Goal: Information Seeking & Learning: Learn about a topic

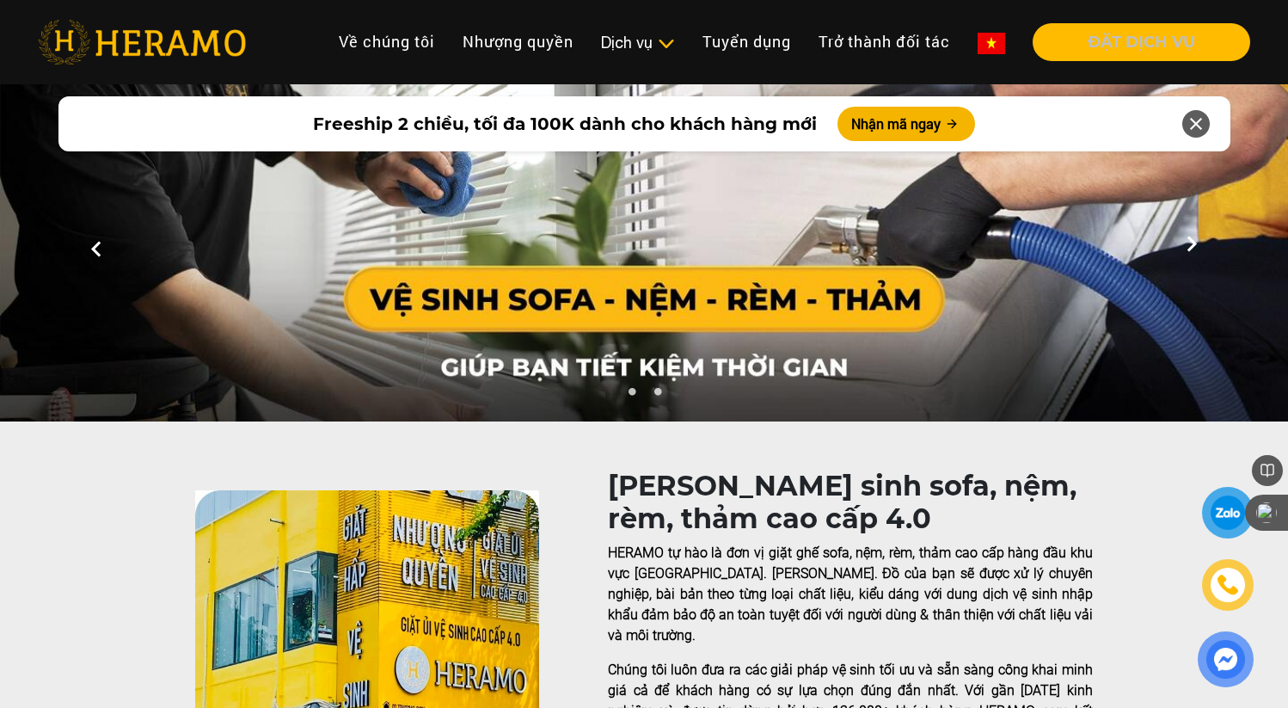
click at [182, 34] on img at bounding box center [142, 42] width 208 height 45
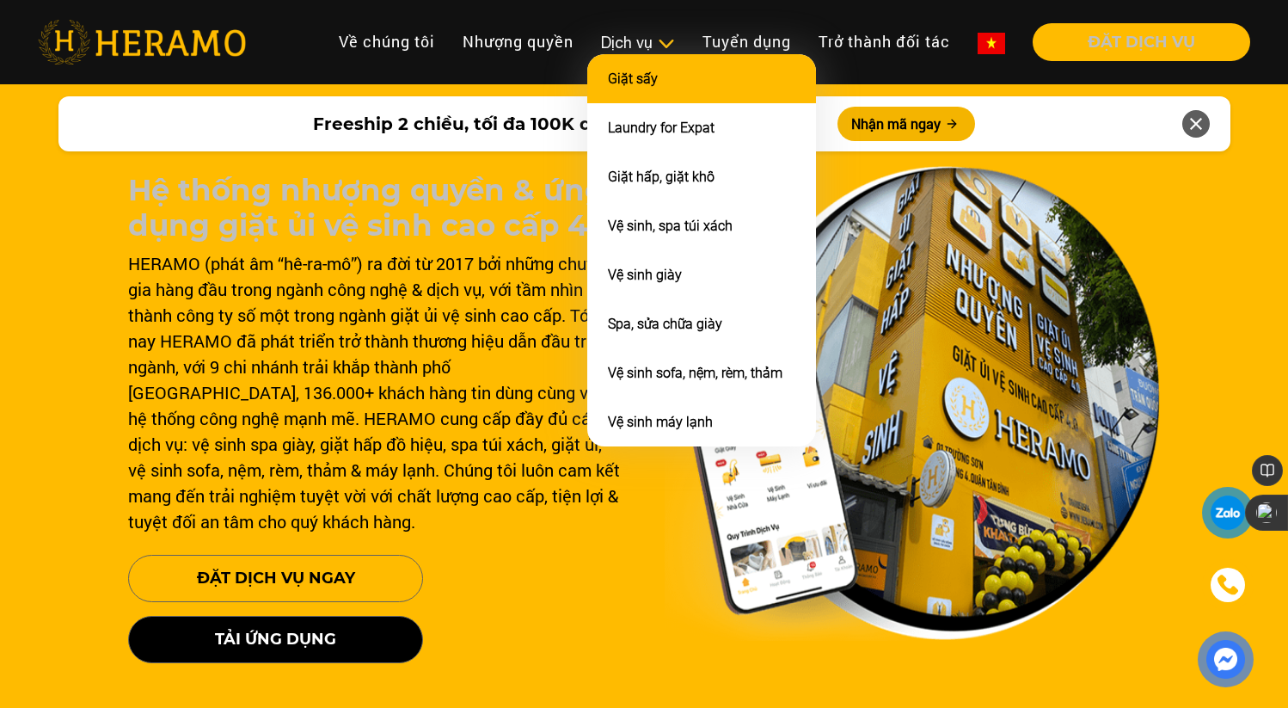
click at [643, 79] on link "Giặt sấy" at bounding box center [633, 79] width 50 height 16
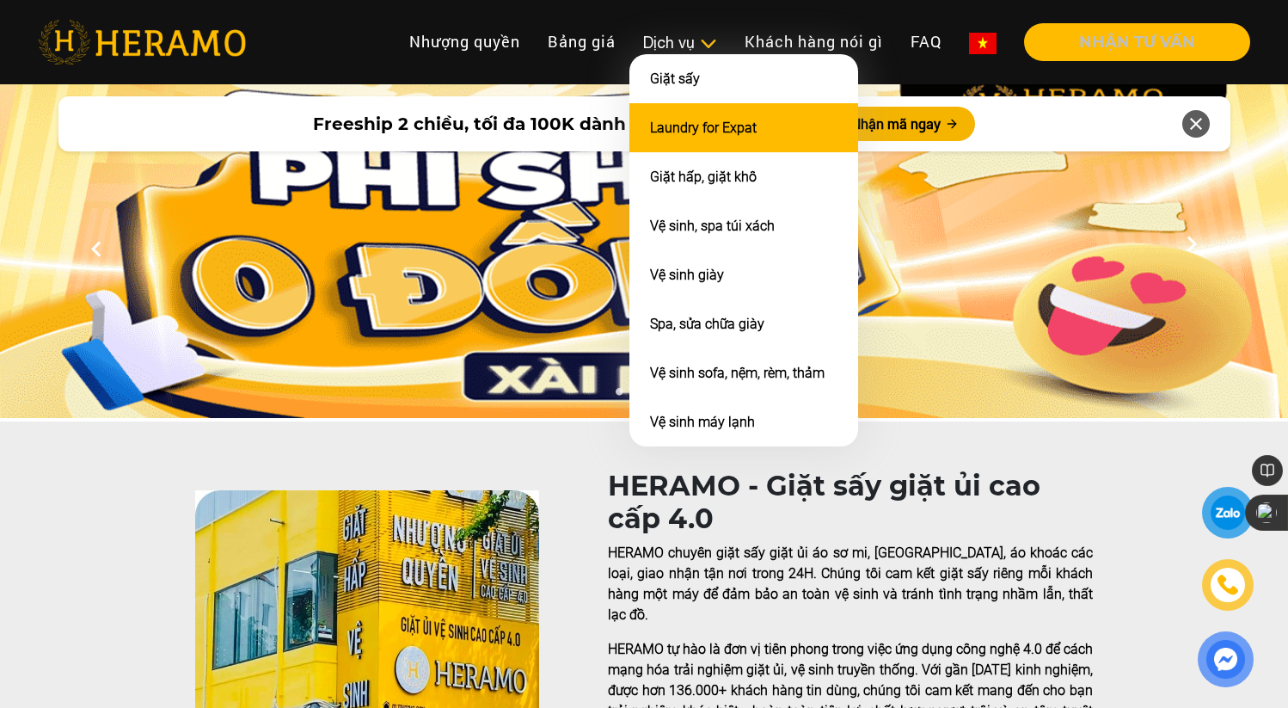
click at [684, 126] on link "Laundry for Expat" at bounding box center [703, 128] width 107 height 16
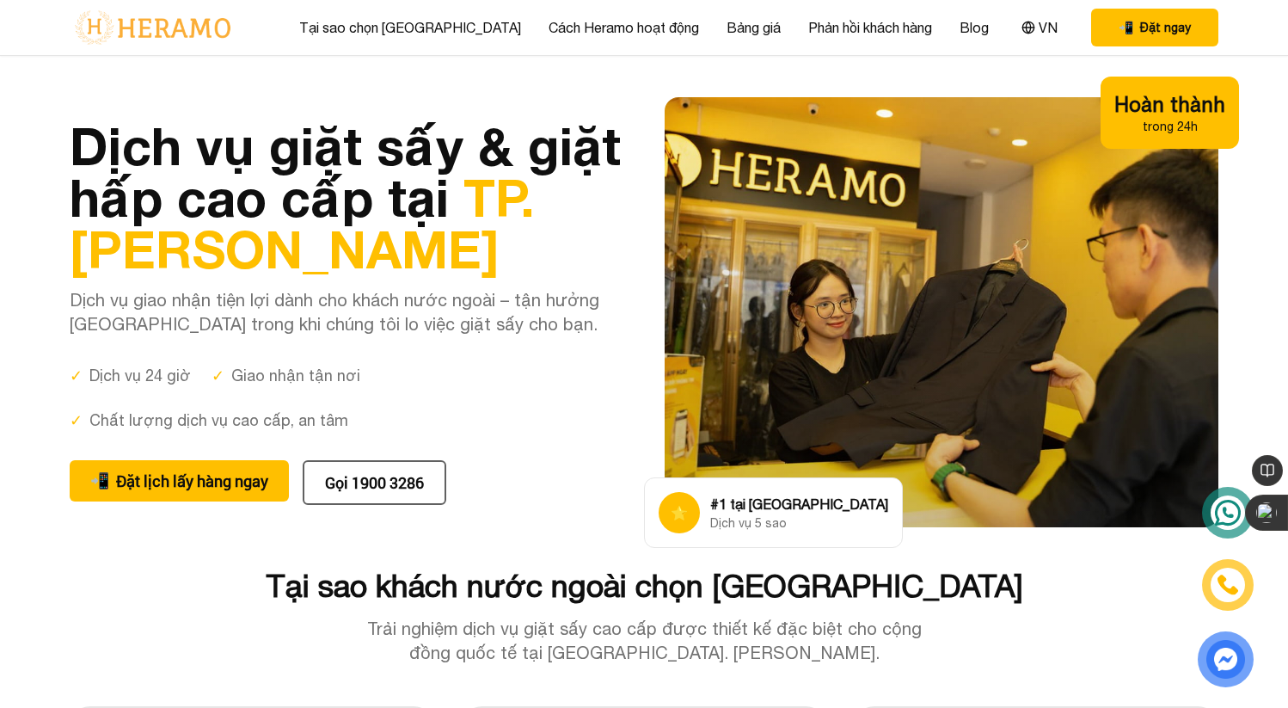
click at [210, 34] on img at bounding box center [153, 27] width 166 height 36
click at [727, 34] on link "Bảng giá" at bounding box center [754, 27] width 54 height 21
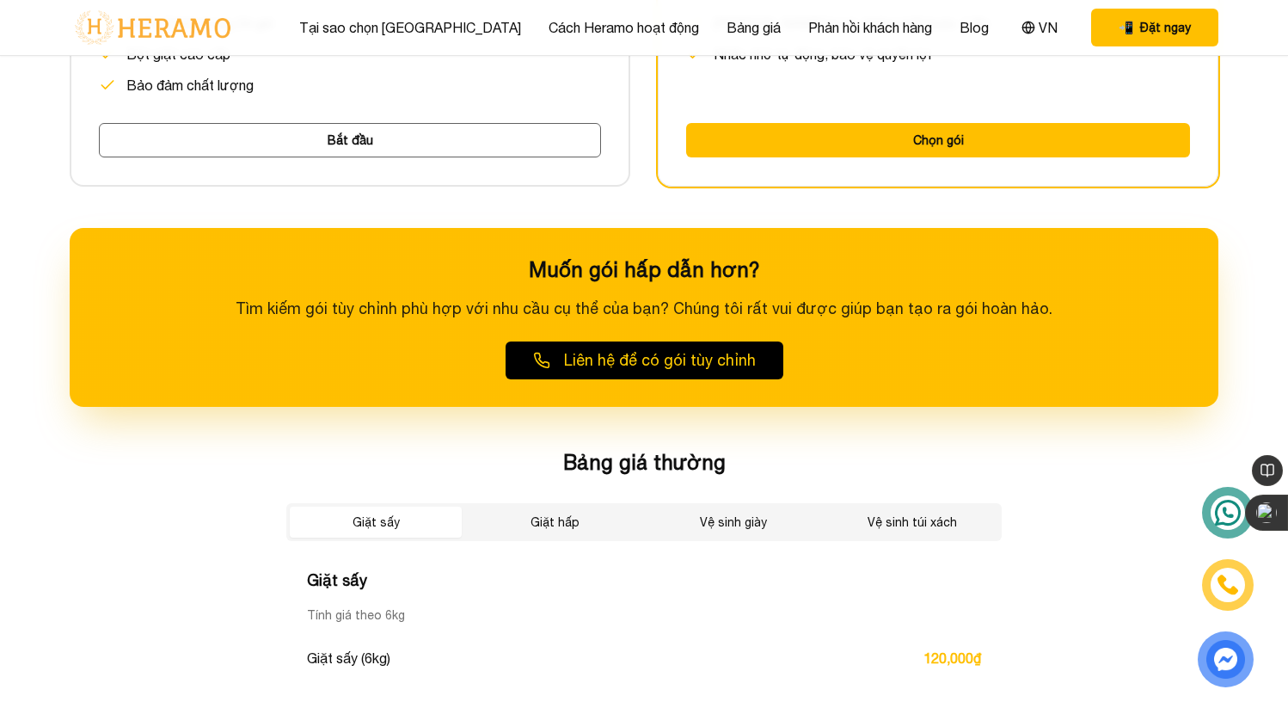
scroll to position [2627, 0]
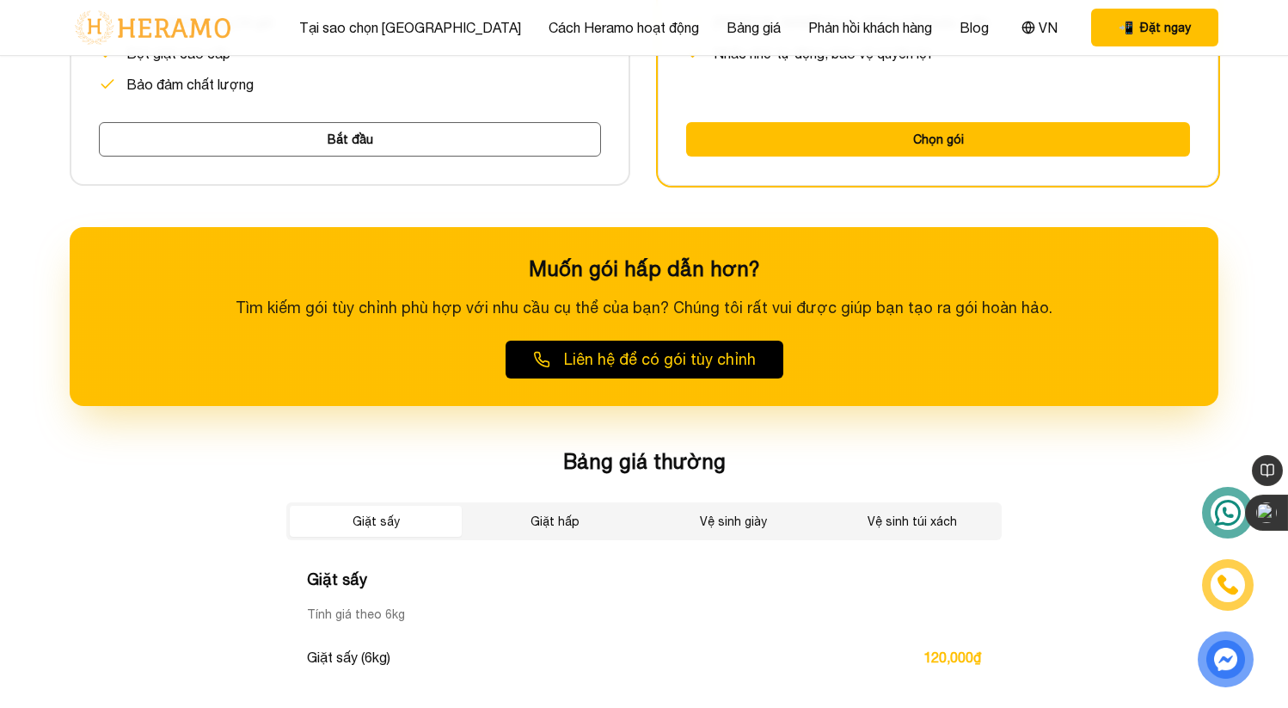
click at [187, 16] on img at bounding box center [153, 27] width 166 height 36
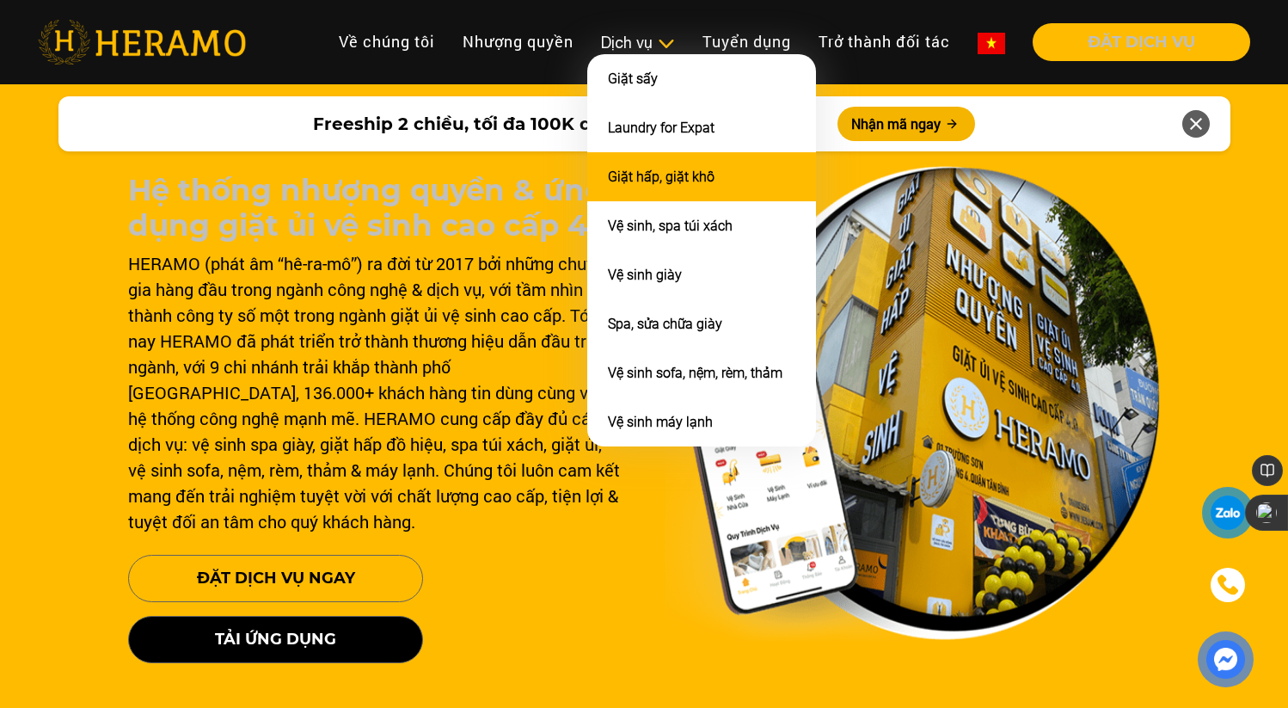
click at [651, 183] on li "Giặt hấp, giặt khô" at bounding box center [701, 176] width 229 height 49
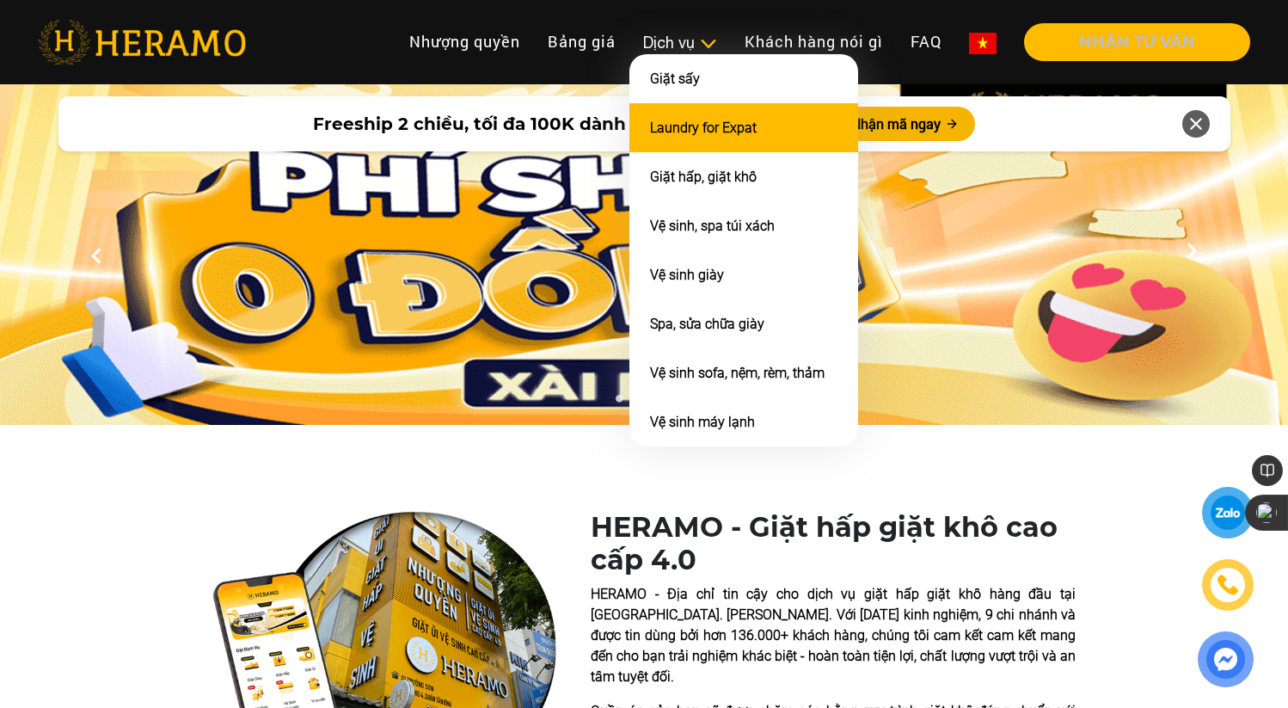
click at [677, 122] on link "Laundry for Expat" at bounding box center [703, 128] width 107 height 16
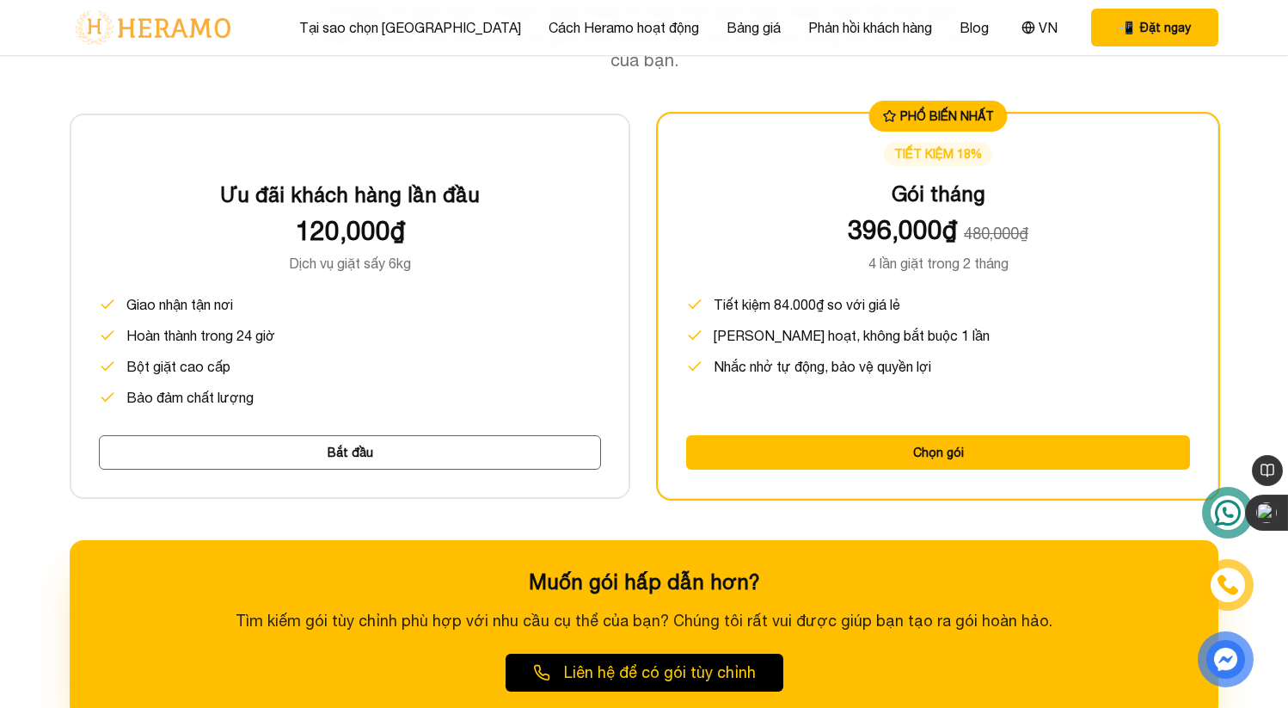
scroll to position [2305, 0]
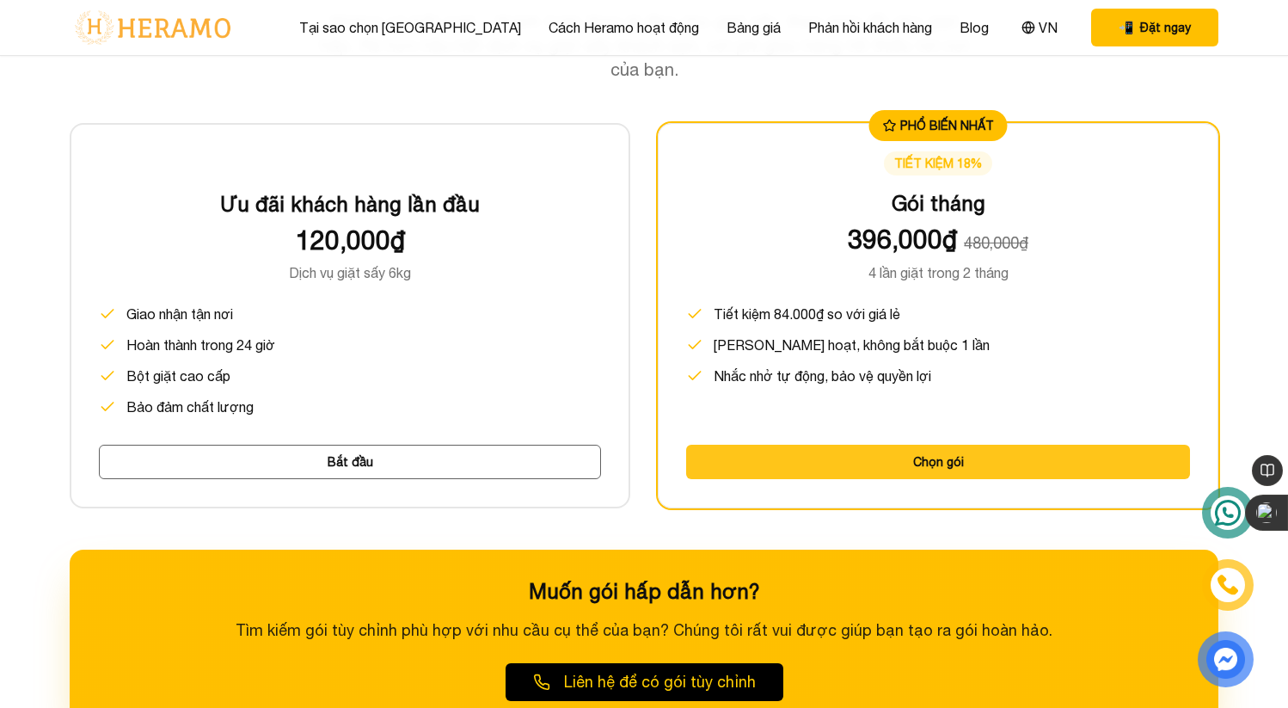
click at [926, 463] on button "Chọn gói" at bounding box center [938, 462] width 504 height 34
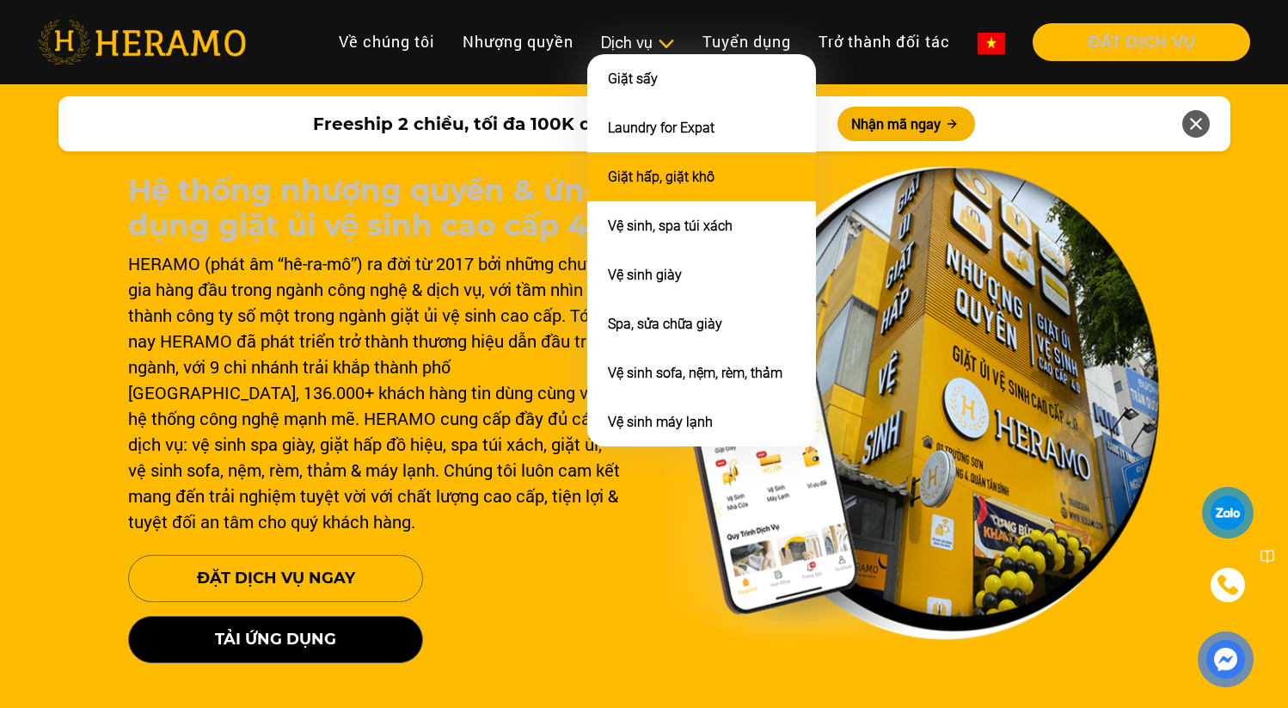
click at [672, 182] on li "Giặt hấp, giặt khô" at bounding box center [701, 176] width 229 height 49
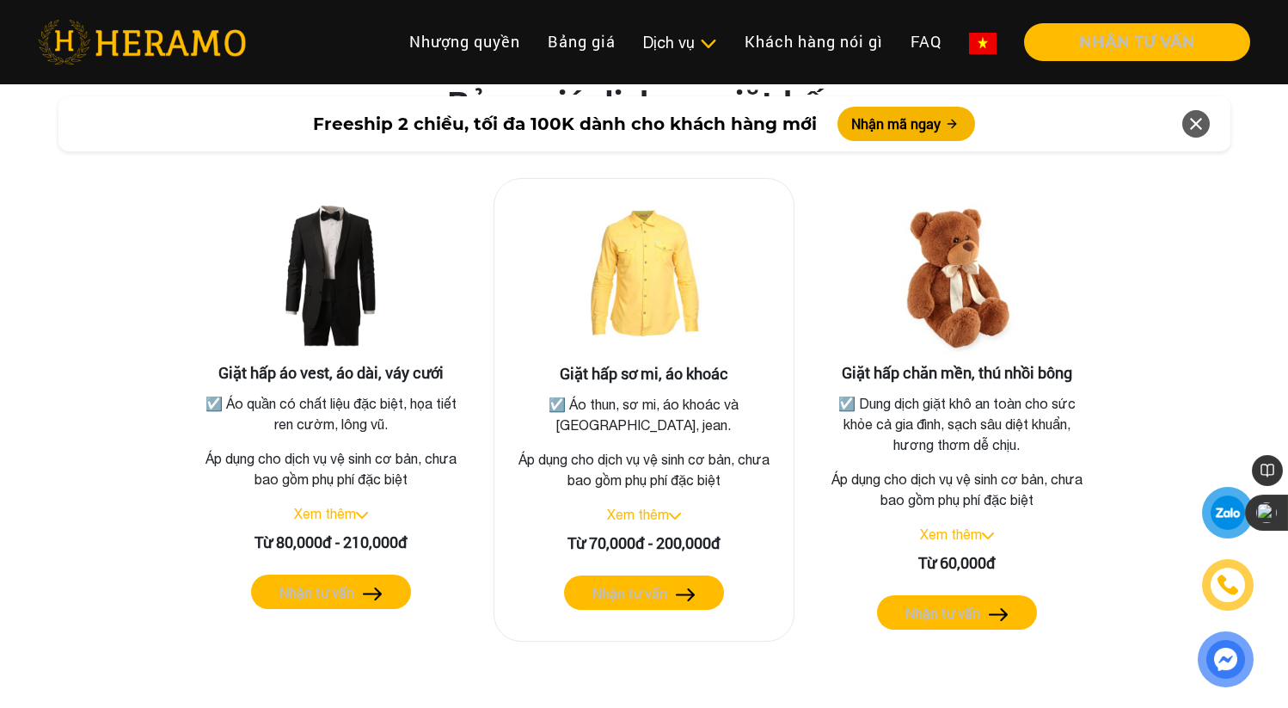
scroll to position [3108, 0]
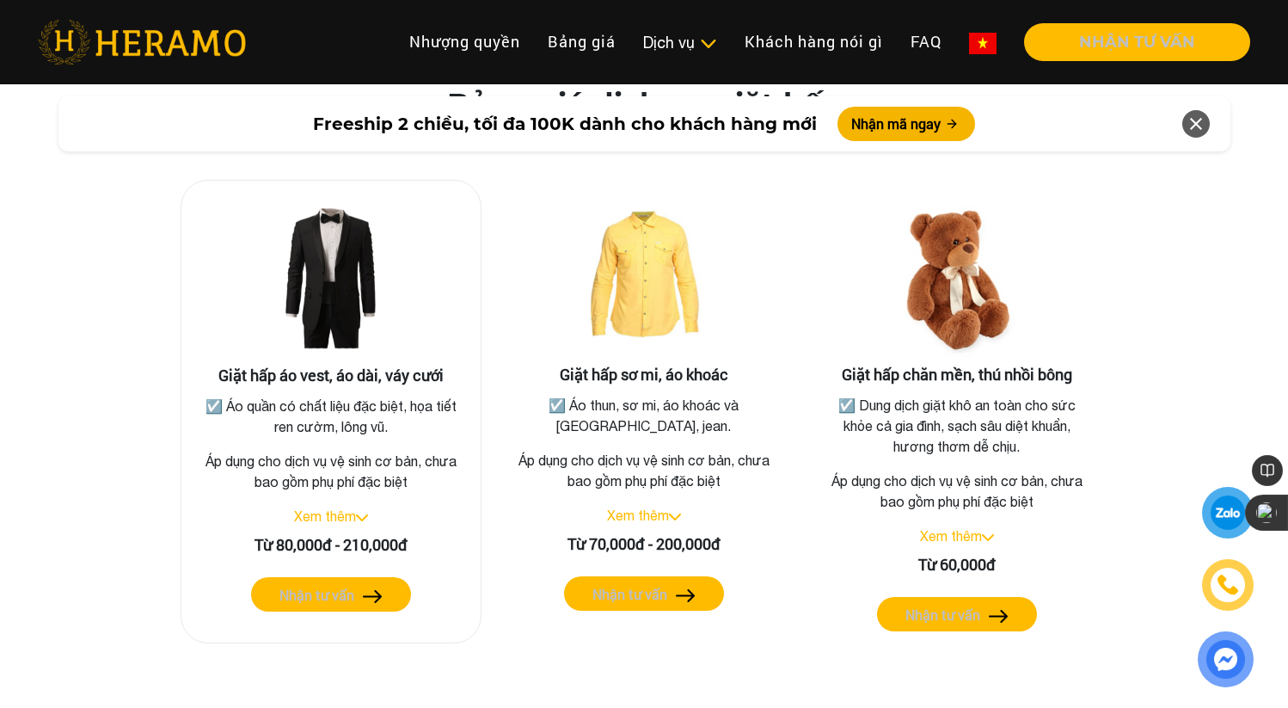
click at [370, 506] on div "Xem thêm" at bounding box center [331, 516] width 272 height 21
click at [365, 514] on img at bounding box center [362, 517] width 12 height 7
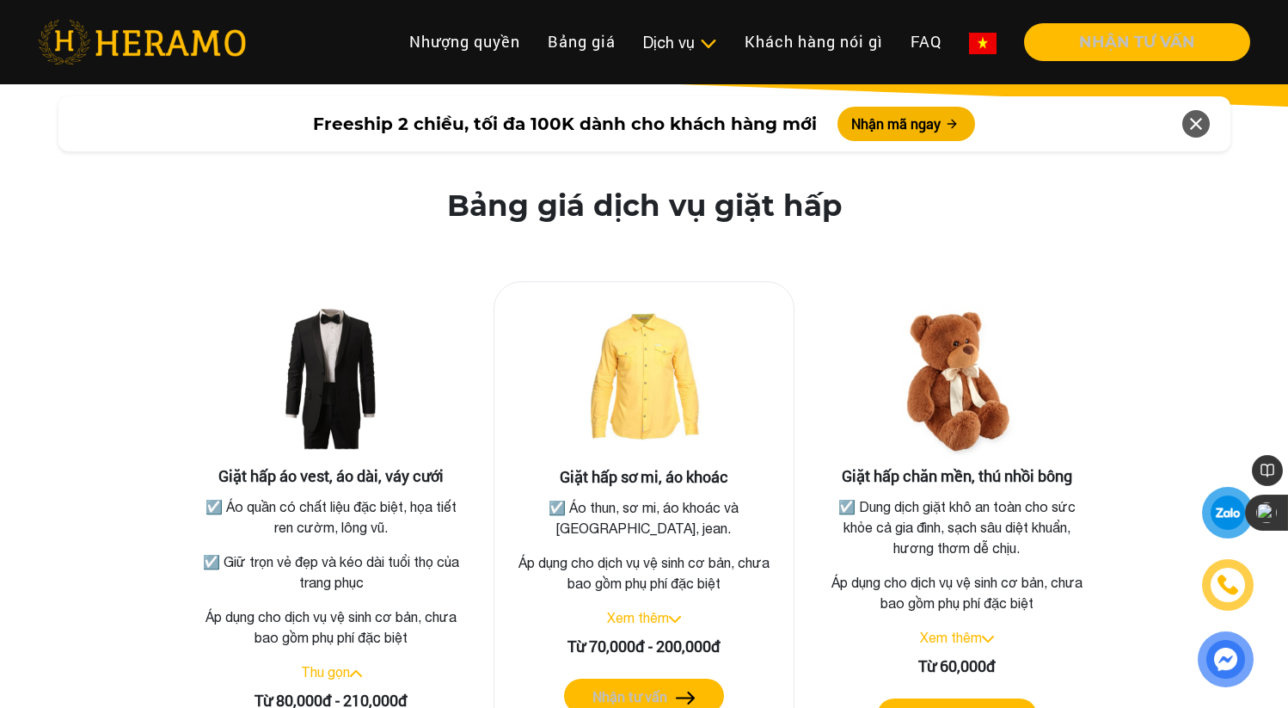
scroll to position [3002, 0]
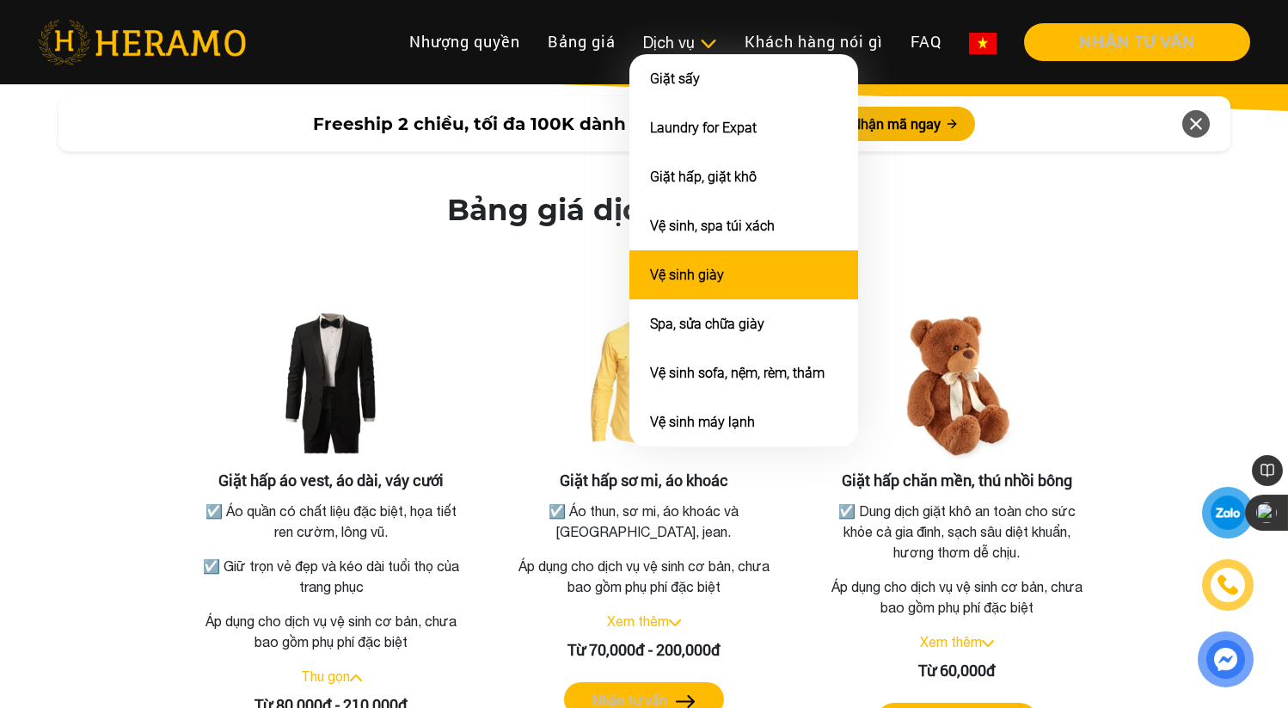
click at [678, 279] on li "Vệ sinh giày" at bounding box center [743, 274] width 229 height 49
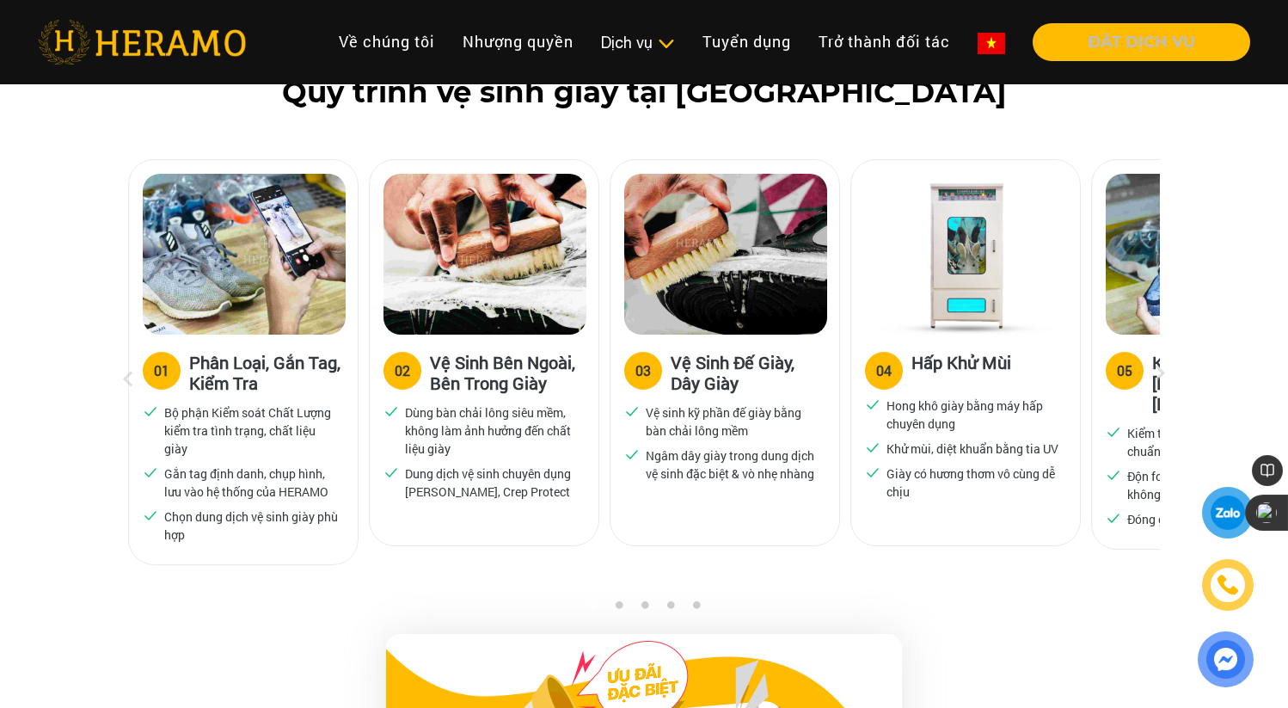
scroll to position [1101, 0]
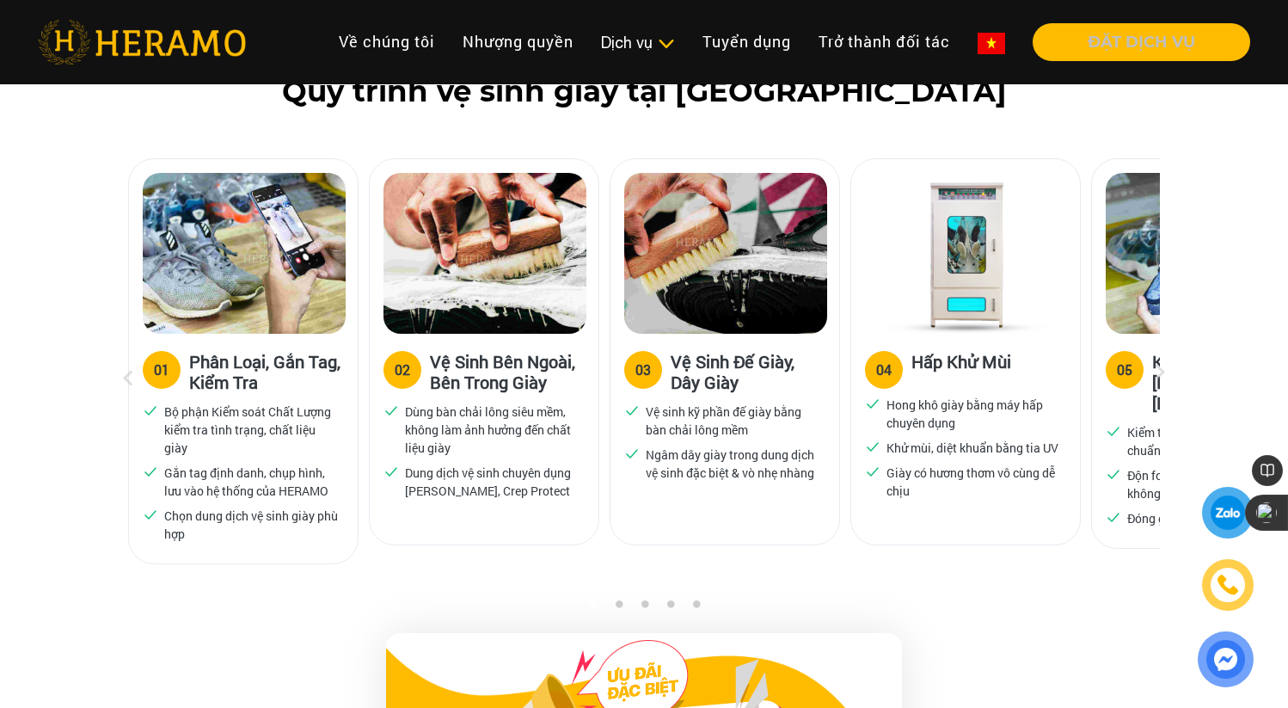
click at [620, 606] on button "2" at bounding box center [618, 607] width 17 height 17
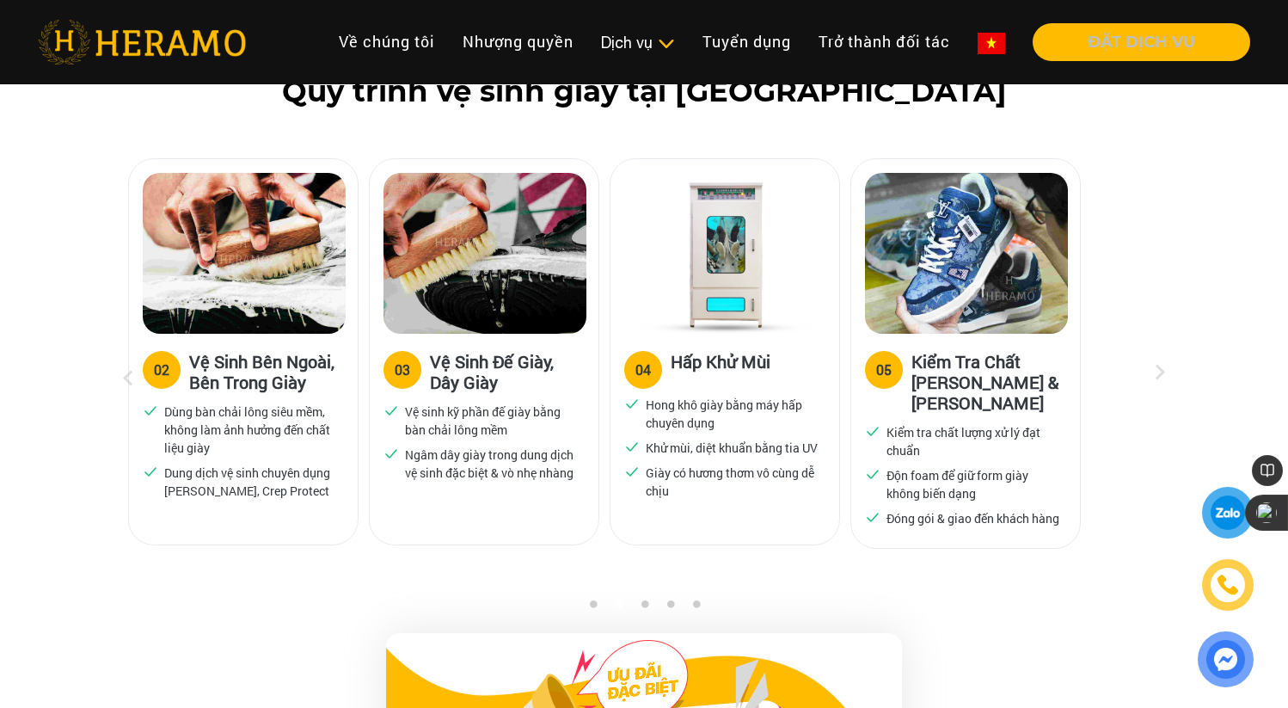
click at [643, 599] on button "3" at bounding box center [644, 607] width 17 height 17
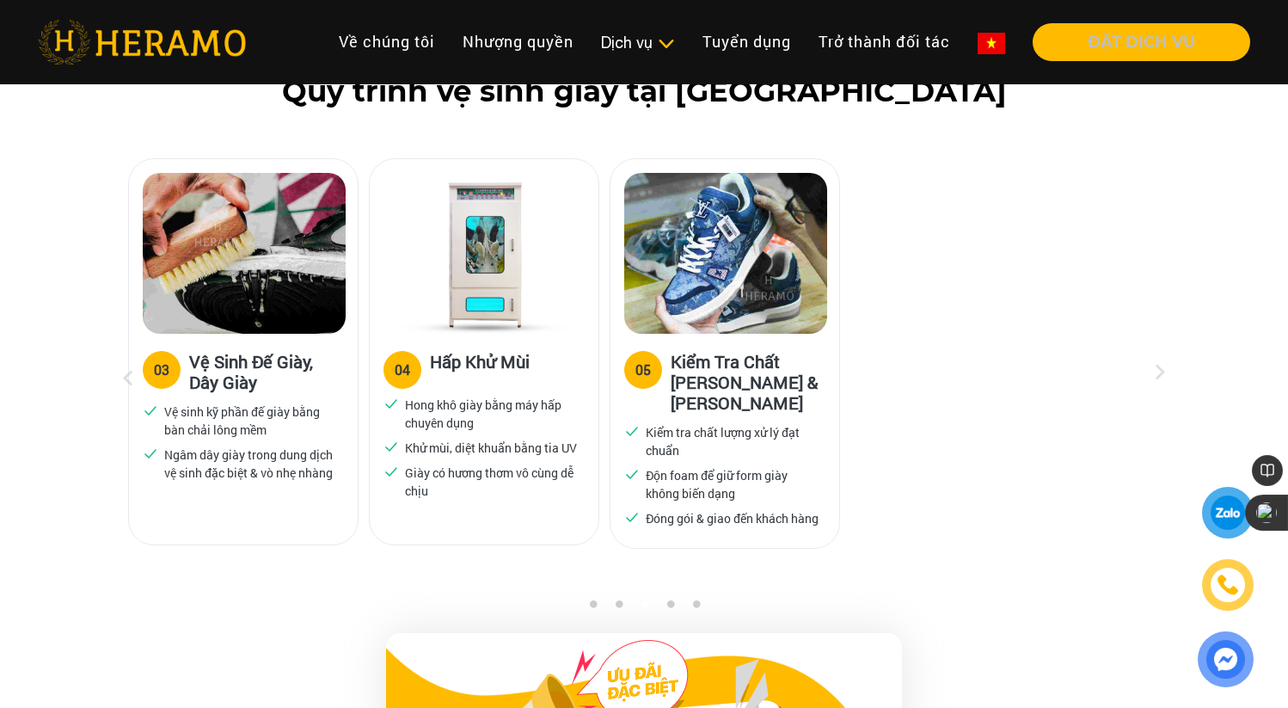
click at [669, 607] on button "4" at bounding box center [669, 607] width 17 height 17
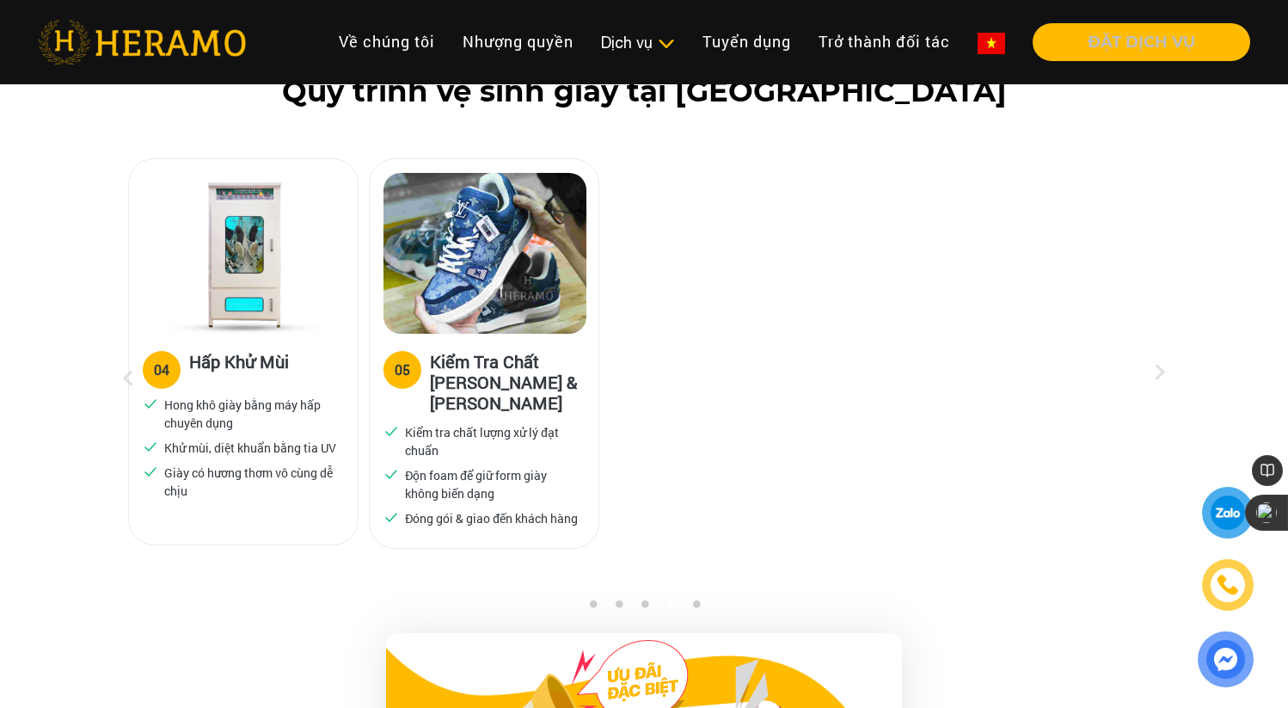
click at [695, 607] on button "5" at bounding box center [695, 607] width 17 height 17
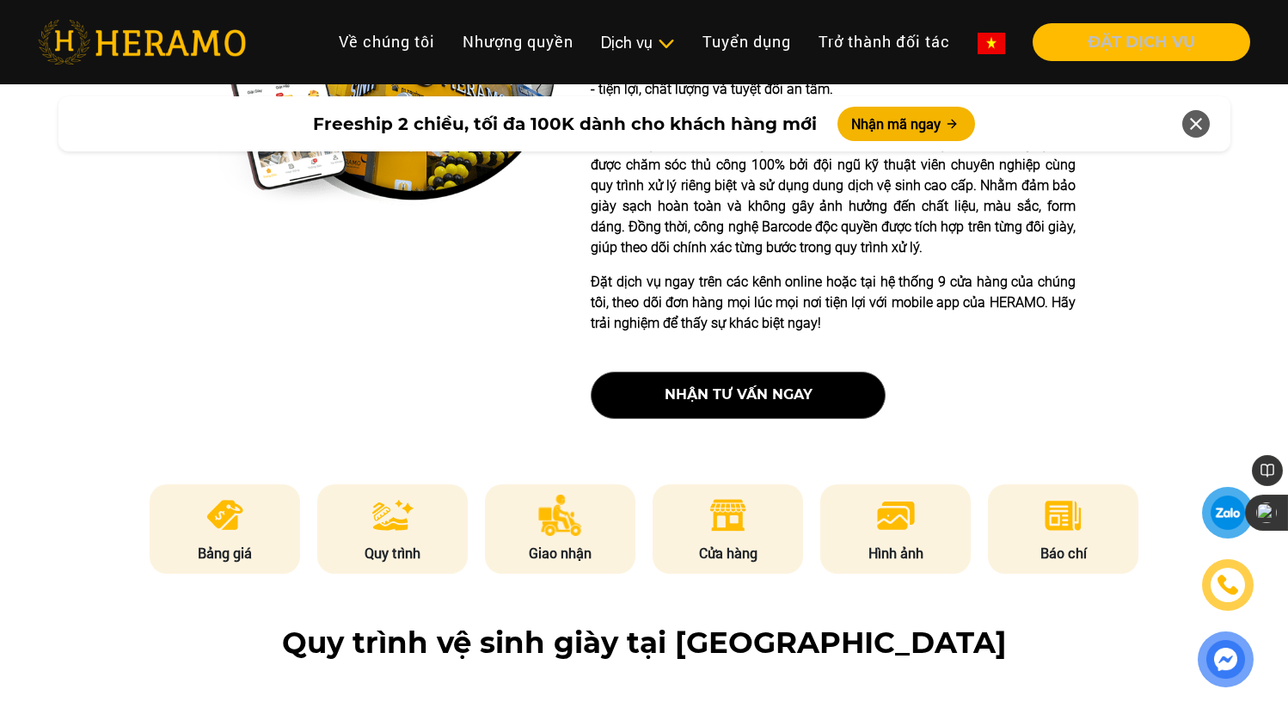
scroll to position [0, 0]
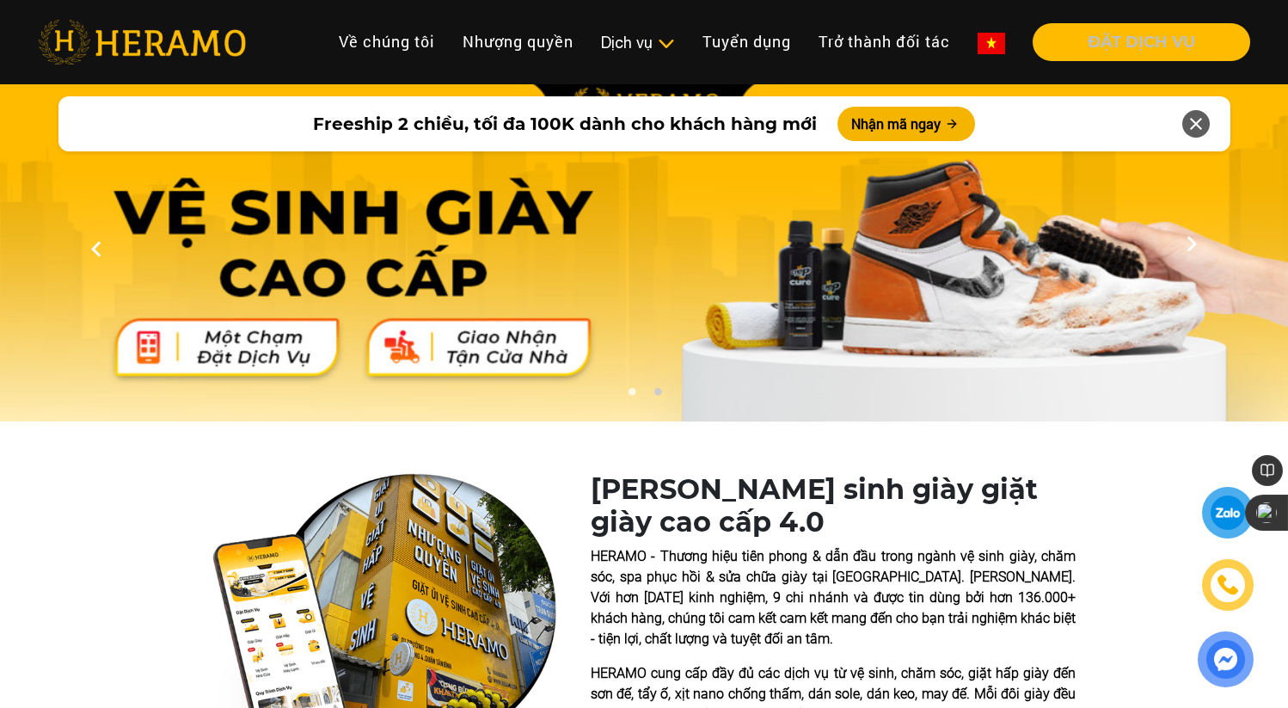
click at [221, 45] on img at bounding box center [142, 42] width 208 height 45
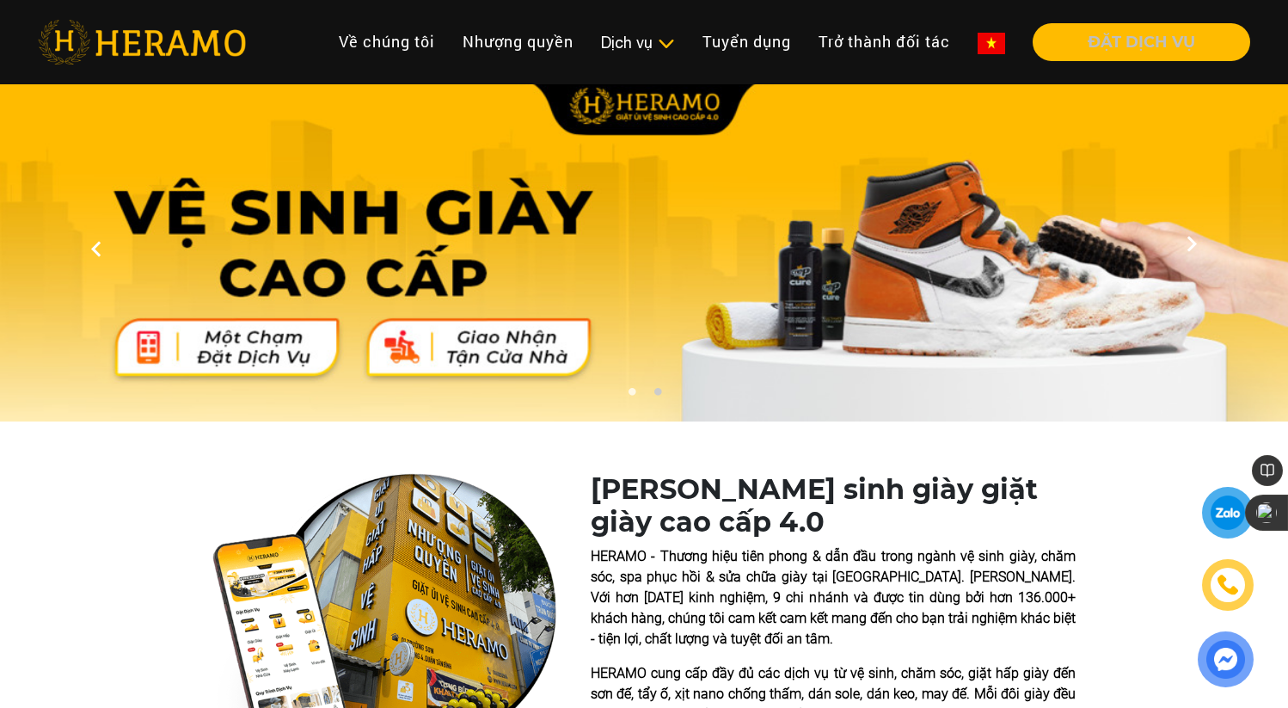
scroll to position [1089, 0]
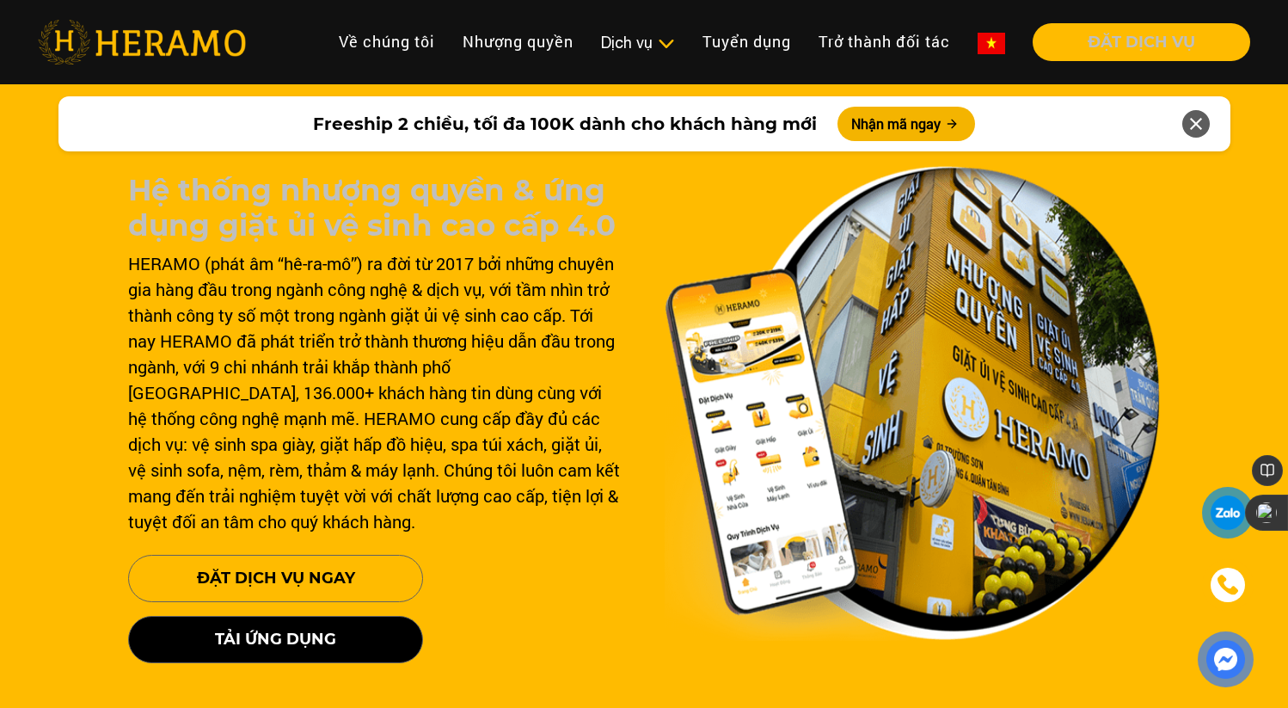
click at [189, 29] on img at bounding box center [142, 42] width 208 height 45
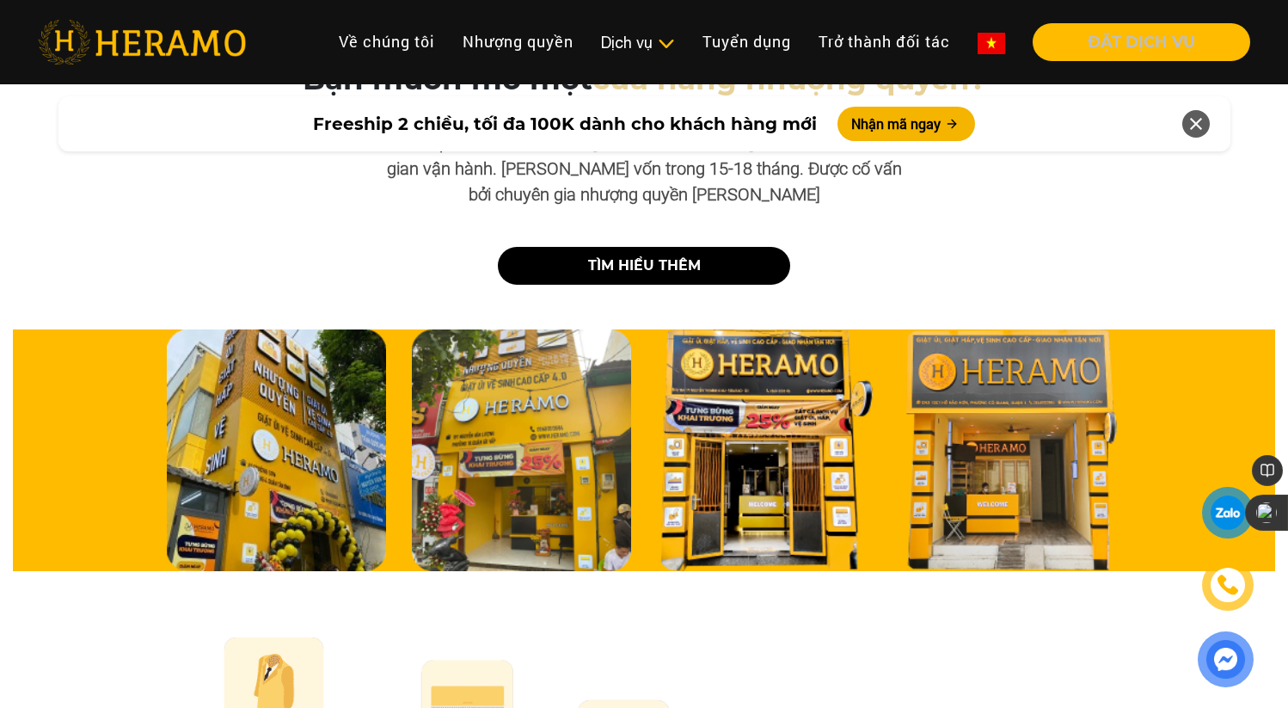
scroll to position [5531, 0]
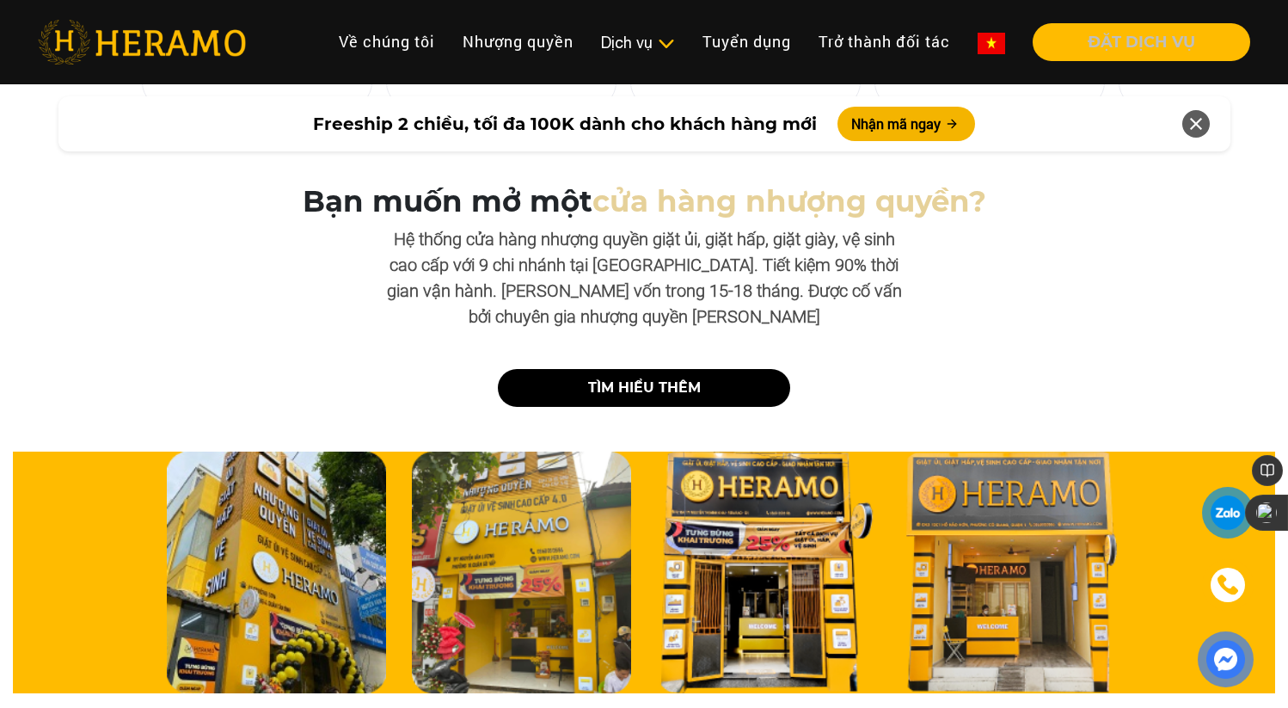
click at [979, 35] on img at bounding box center [992, 43] width 28 height 21
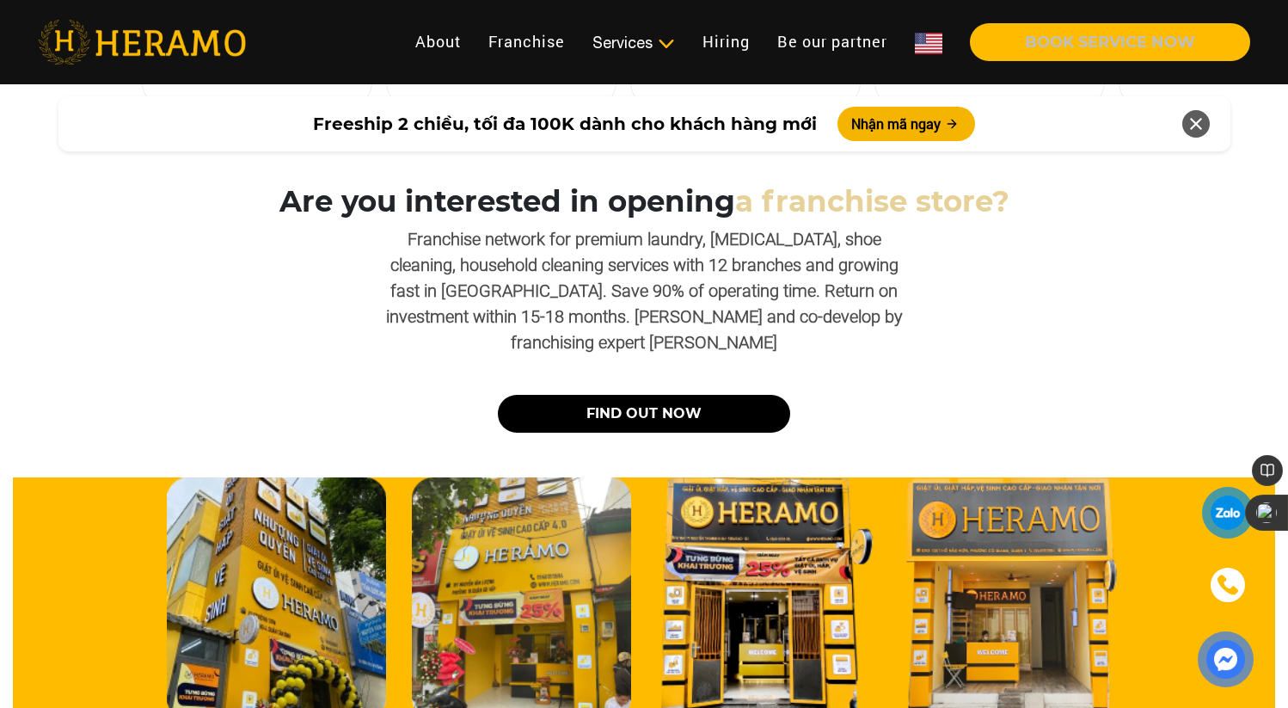
click at [931, 40] on img at bounding box center [929, 43] width 28 height 21
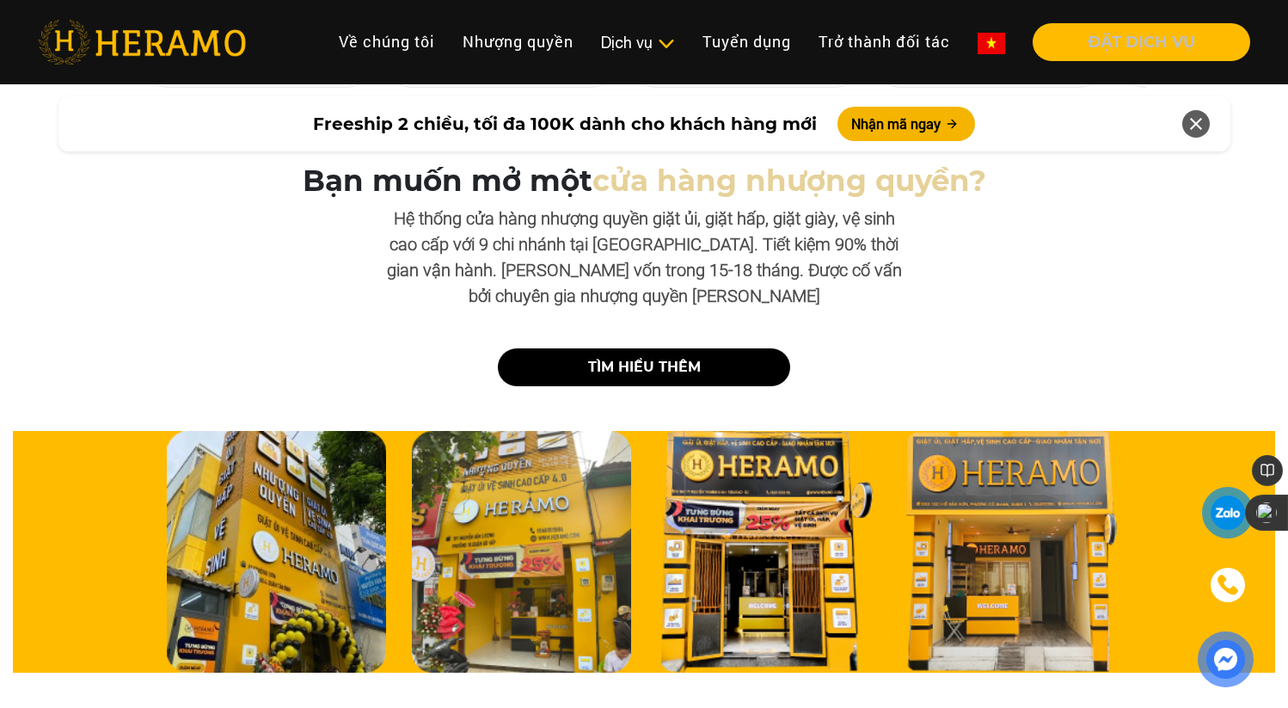
scroll to position [5531, 0]
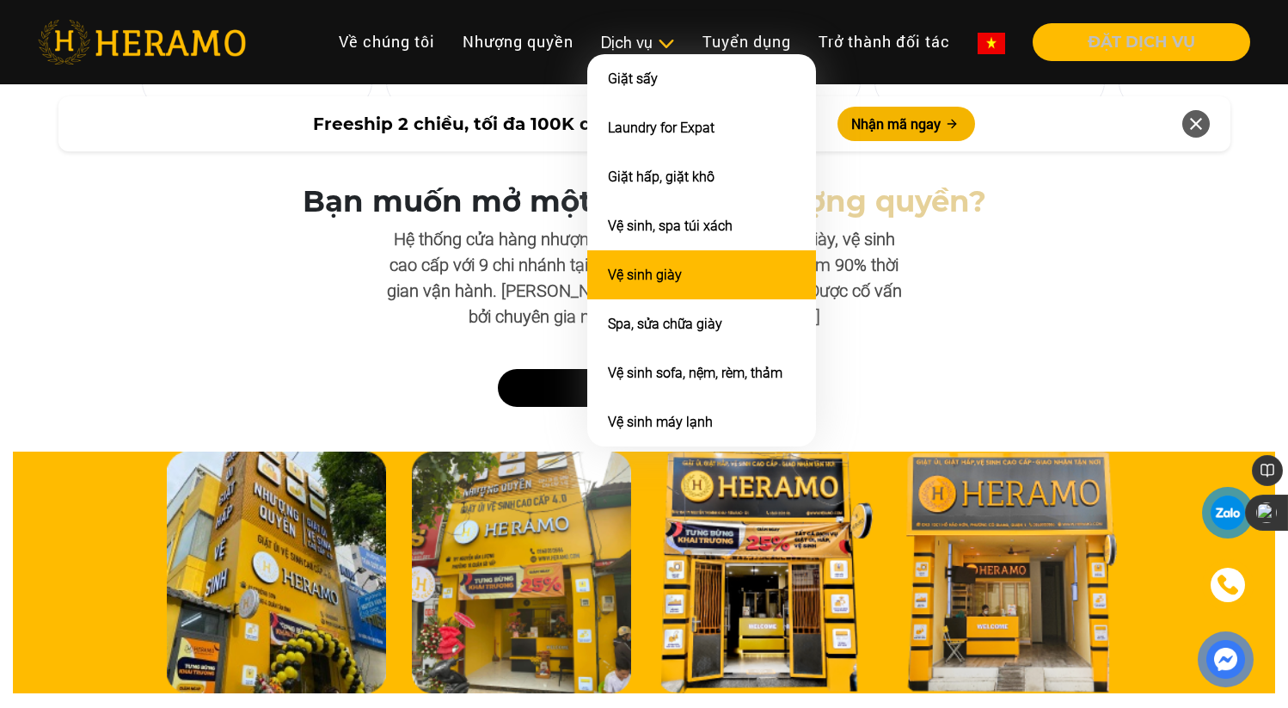
click at [664, 260] on li "Vệ sinh giày" at bounding box center [701, 274] width 229 height 49
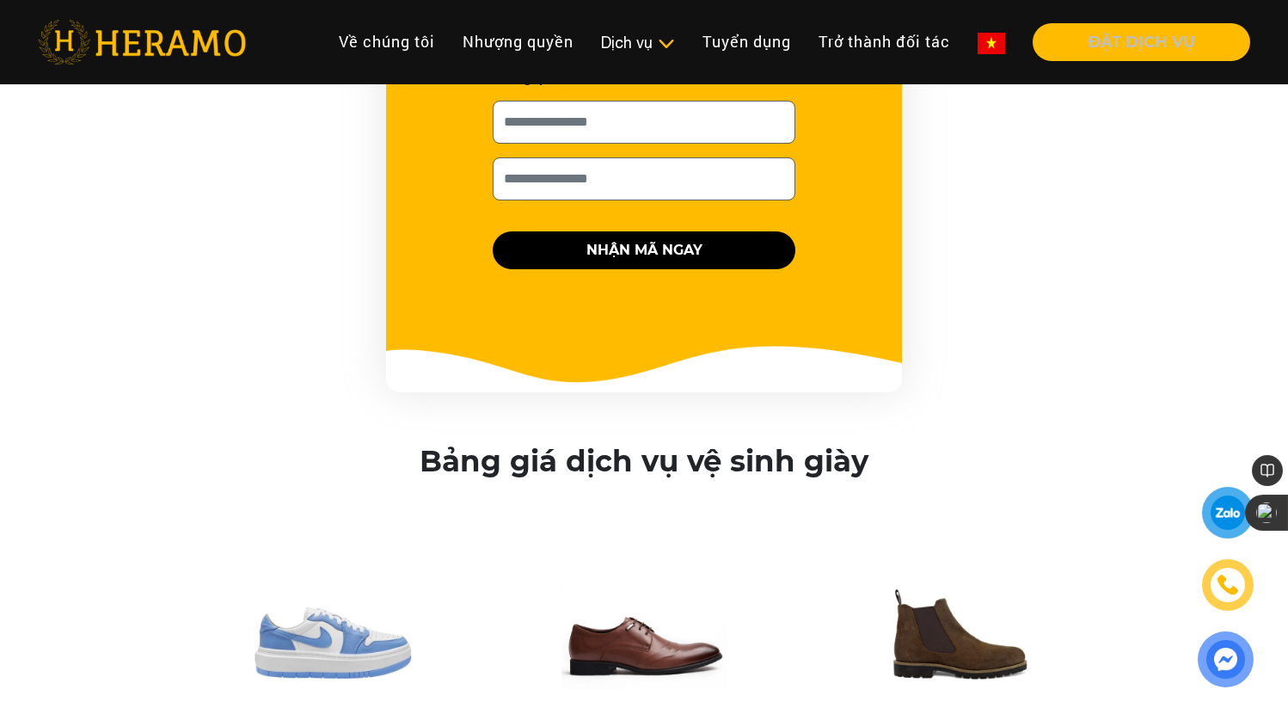
scroll to position [2135, 0]
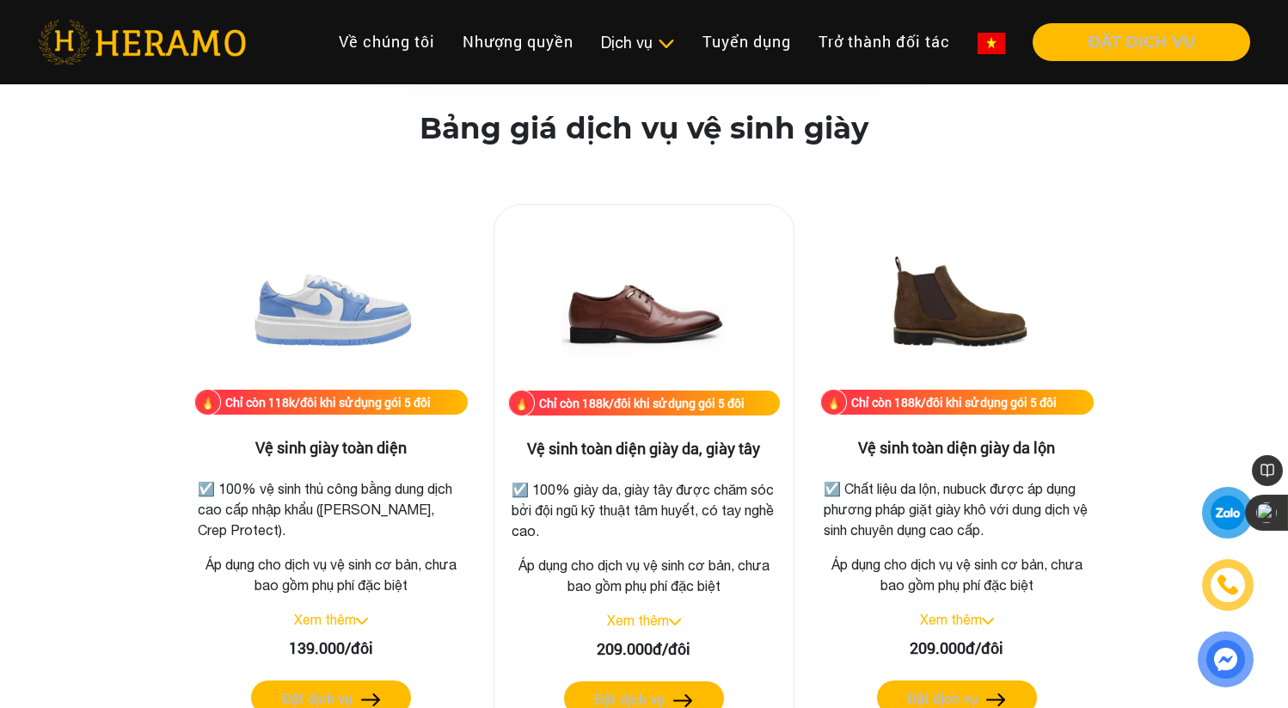
click at [654, 393] on div "Chỉ còn 188k/đôi khi sử dụng gói 5 đôi" at bounding box center [644, 402] width 272 height 25
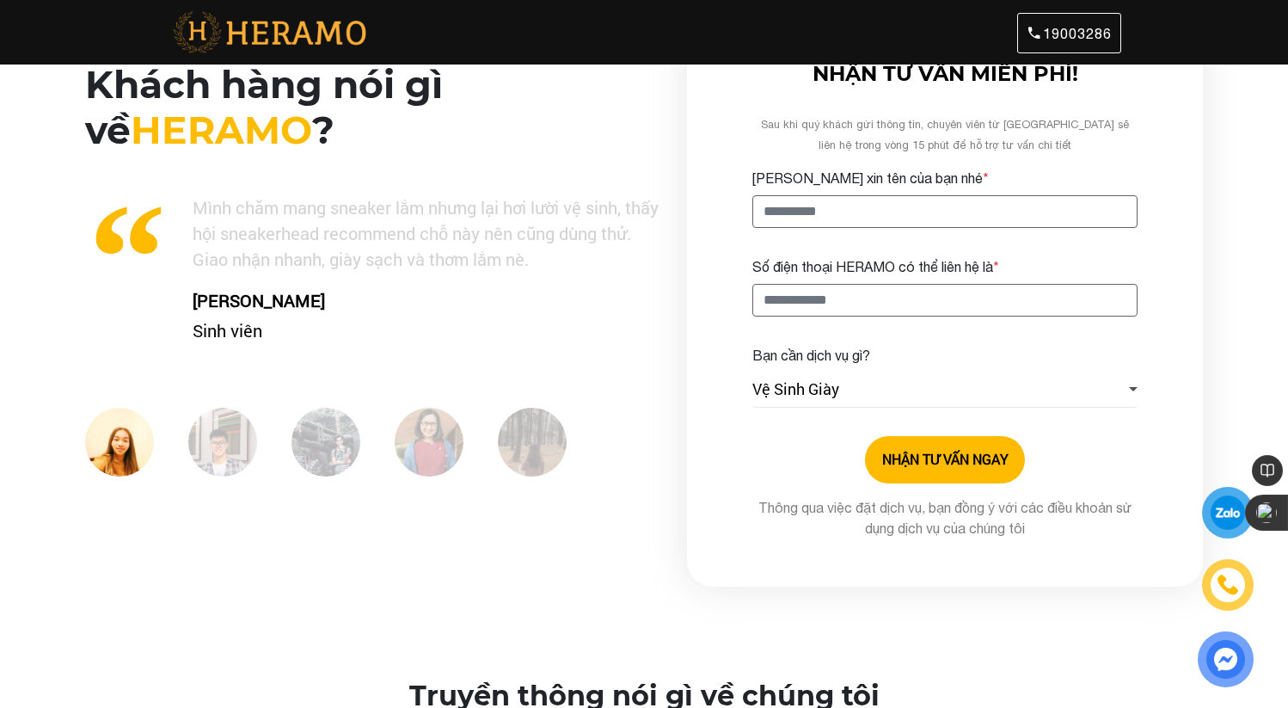
scroll to position [13, 0]
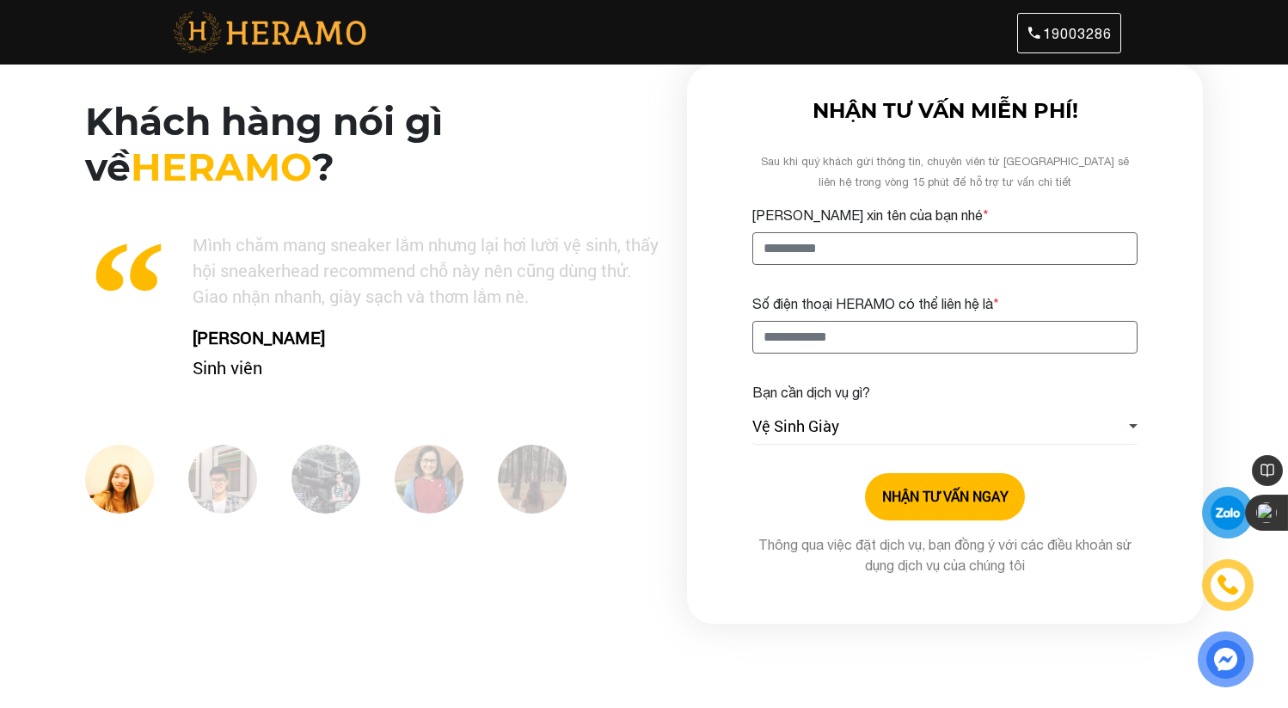
click at [883, 243] on input "Cho HERAMO xin tên của bạn nhé *" at bounding box center [944, 248] width 385 height 33
click at [705, 396] on div "NHẬN TƯ VẤN MIỄN PHÍ! Sau khi quý khách gửi thông tin, chuyên viên từ HERAMO sẽ…" at bounding box center [945, 343] width 516 height 559
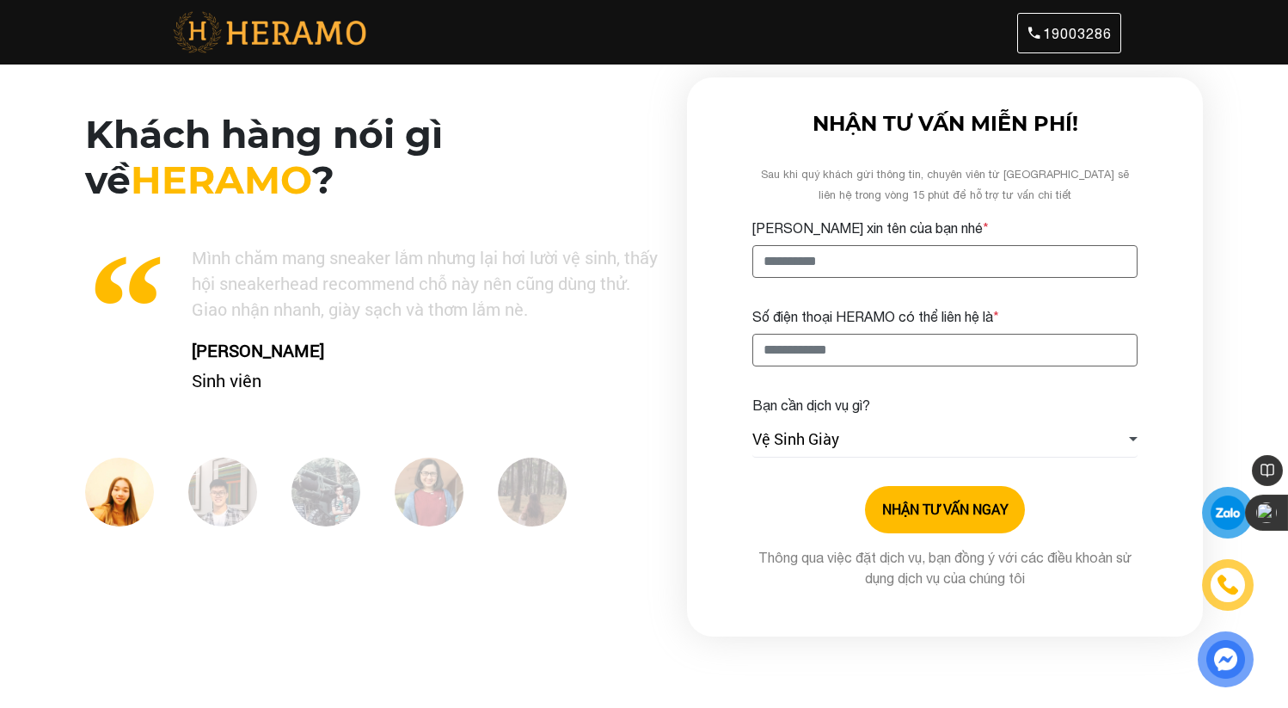
click at [482, 267] on p "Mình chăm mang sneaker lắm nhưng lại hơi lười vệ sinh, thấy hội sneakerhead rec…" at bounding box center [371, 282] width 574 height 77
click at [482, 267] on p "Mình chăm mang sneaker lắm nhưng lại hơi lười vệ sinh, thấy hội sneakerhead rec…" at bounding box center [372, 282] width 574 height 77
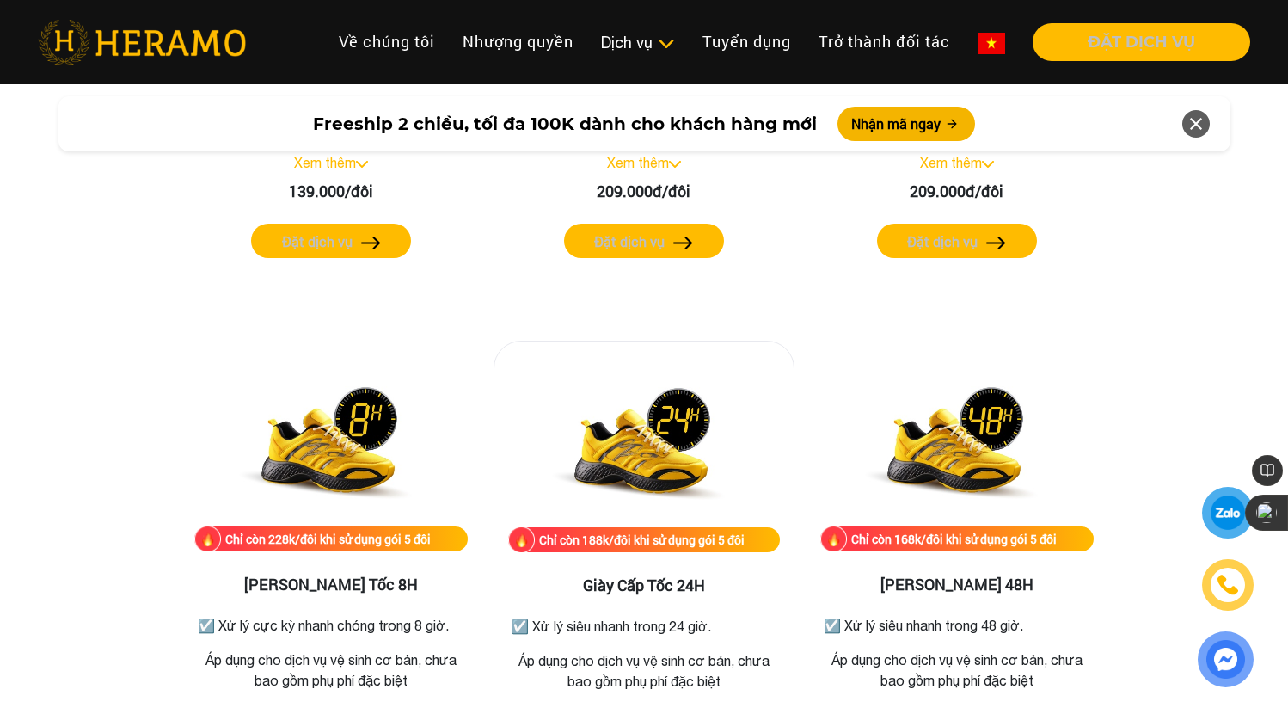
scroll to position [2752, 0]
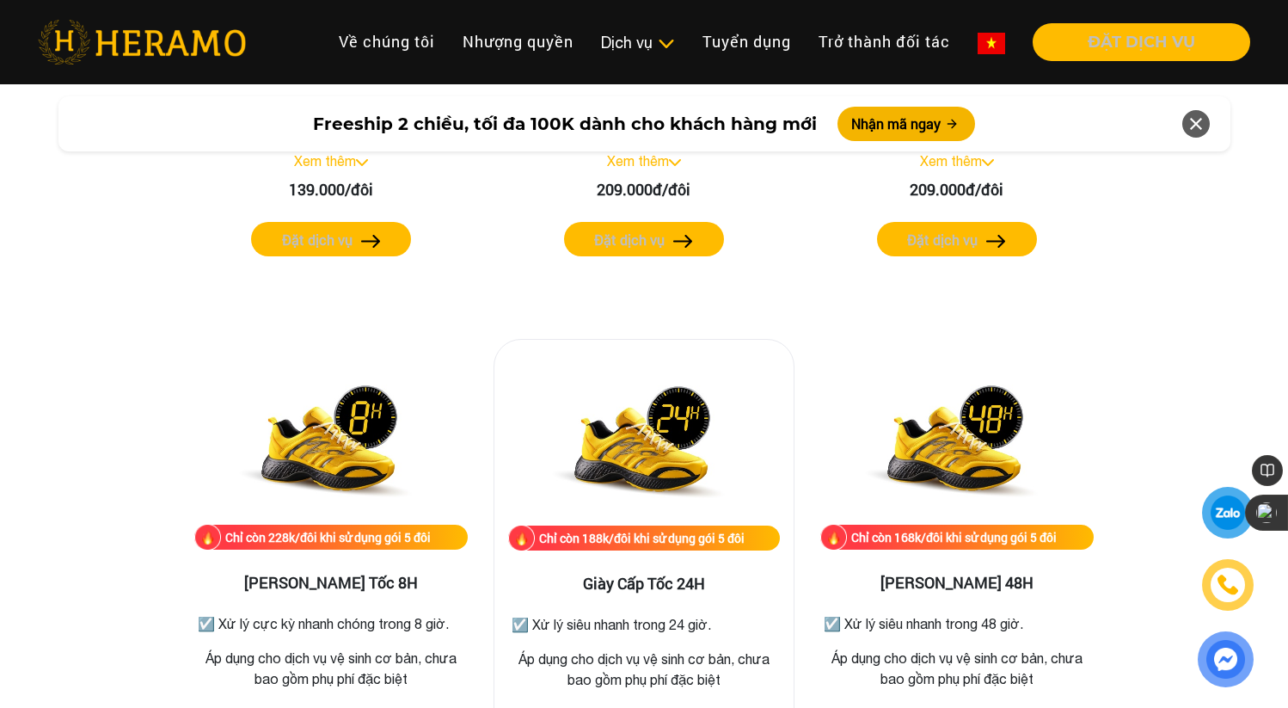
click at [675, 478] on img at bounding box center [644, 439] width 224 height 172
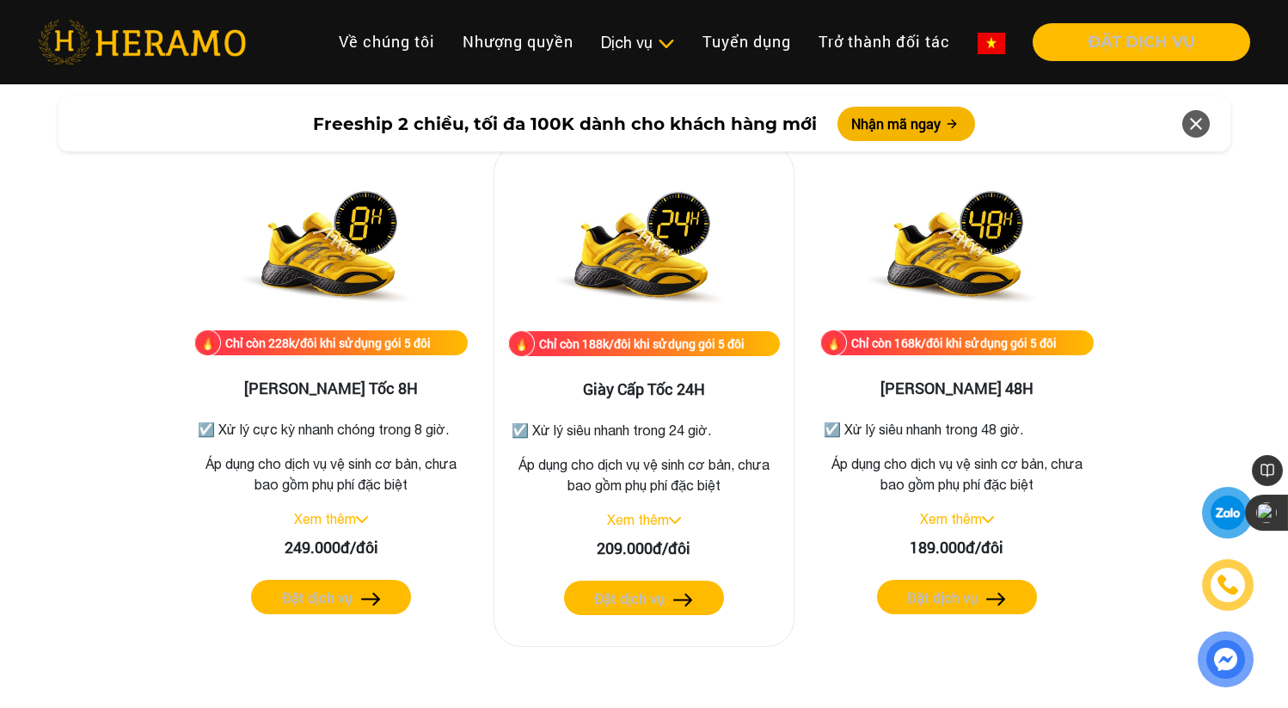
scroll to position [2969, 0]
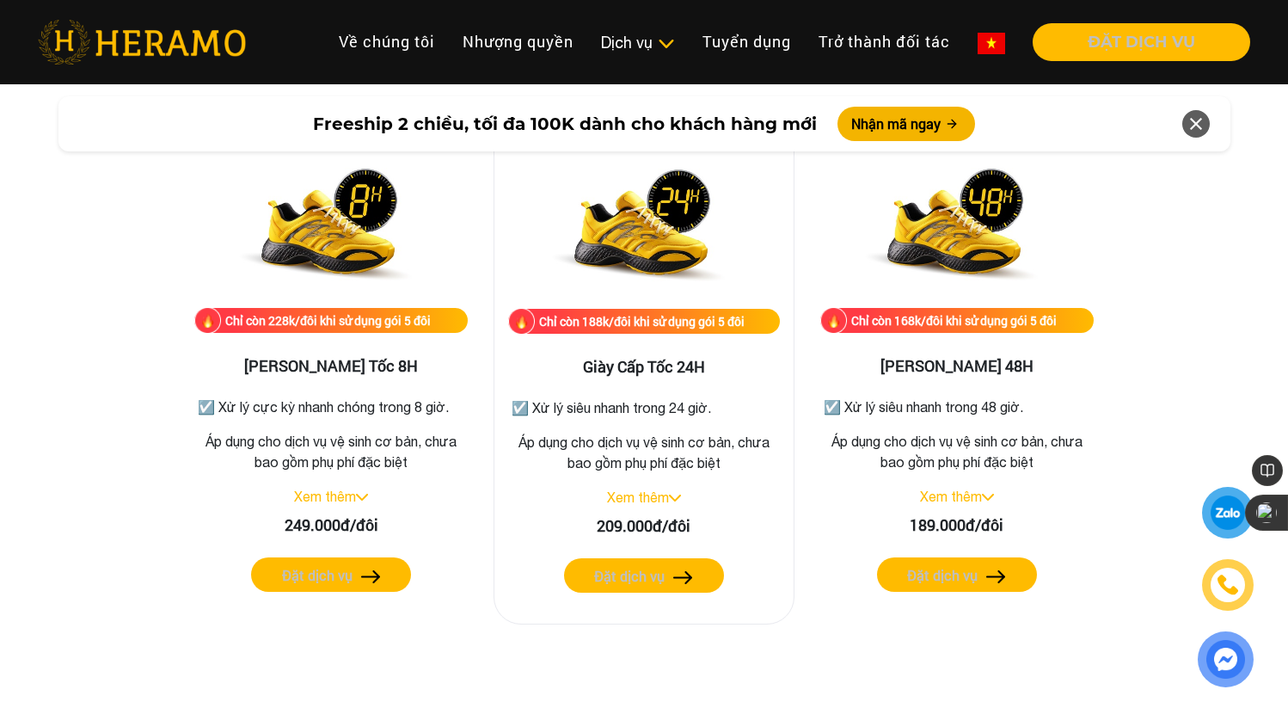
click at [661, 574] on label "Đặt dịch vụ" at bounding box center [629, 576] width 71 height 21
click at [636, 495] on link "Xem thêm" at bounding box center [638, 496] width 62 height 15
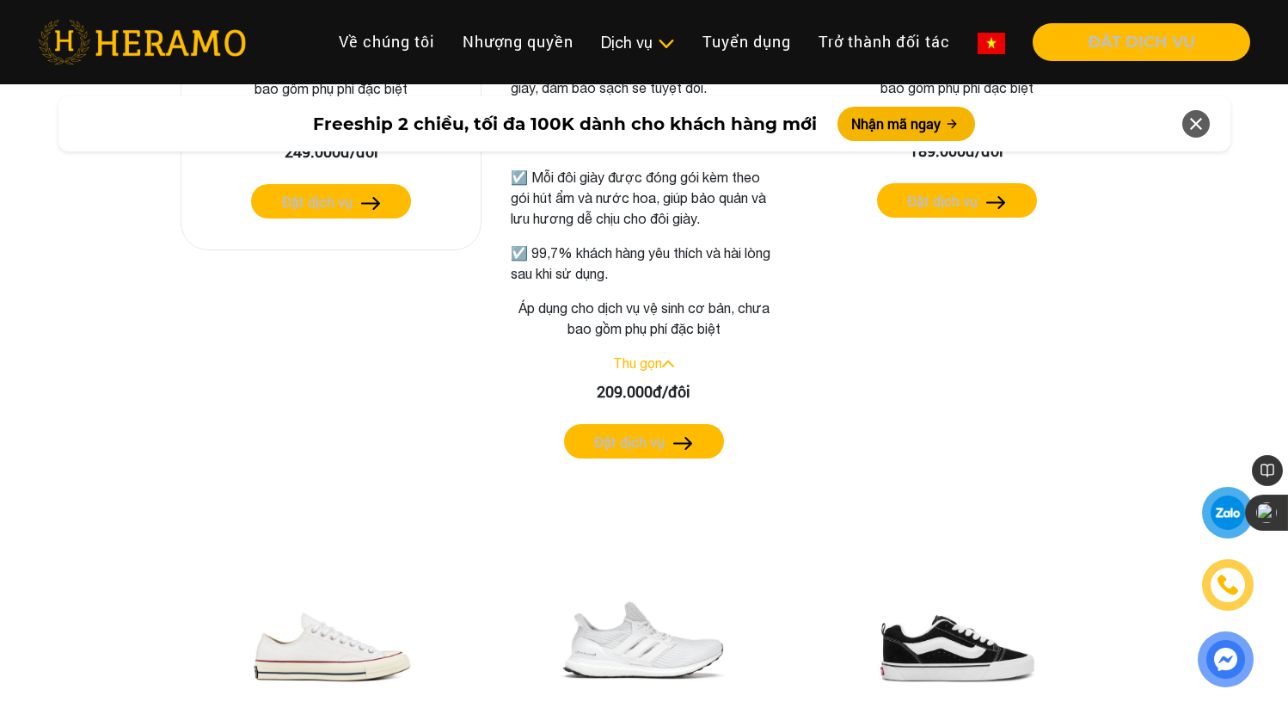
scroll to position [3343, 0]
click at [384, 200] on button "Đặt dịch vụ" at bounding box center [331, 200] width 160 height 34
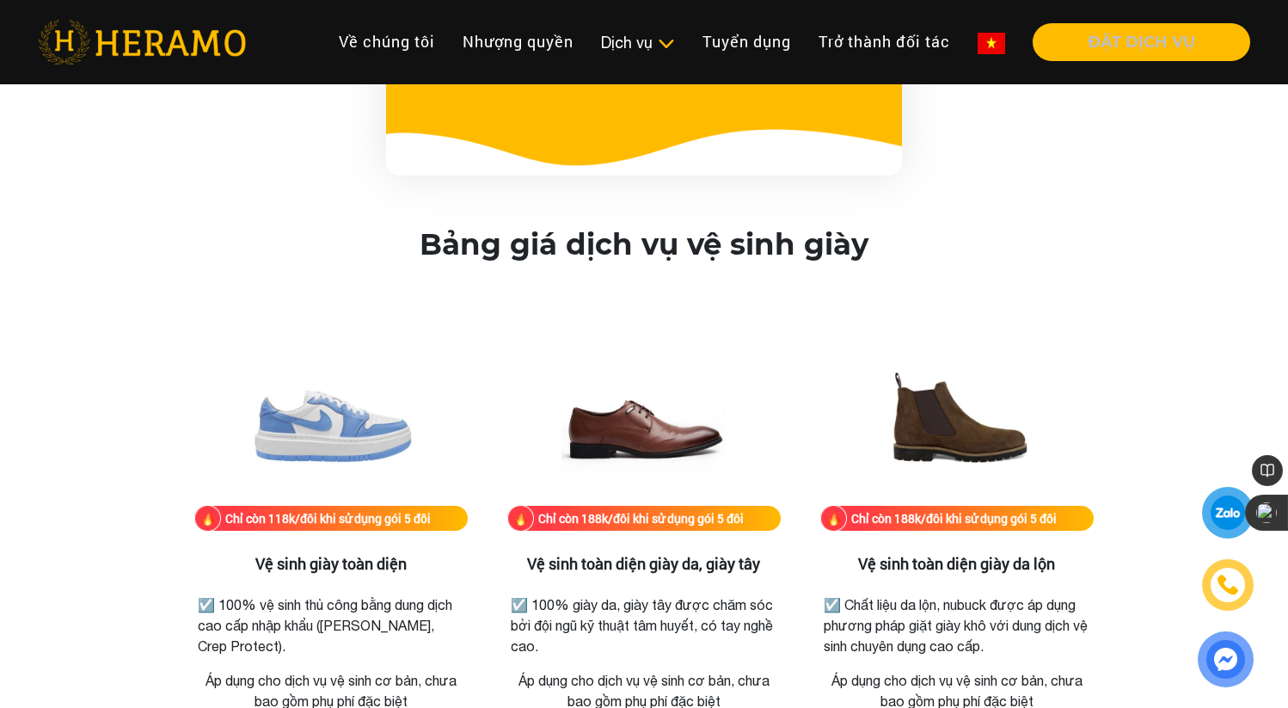
scroll to position [2397, 0]
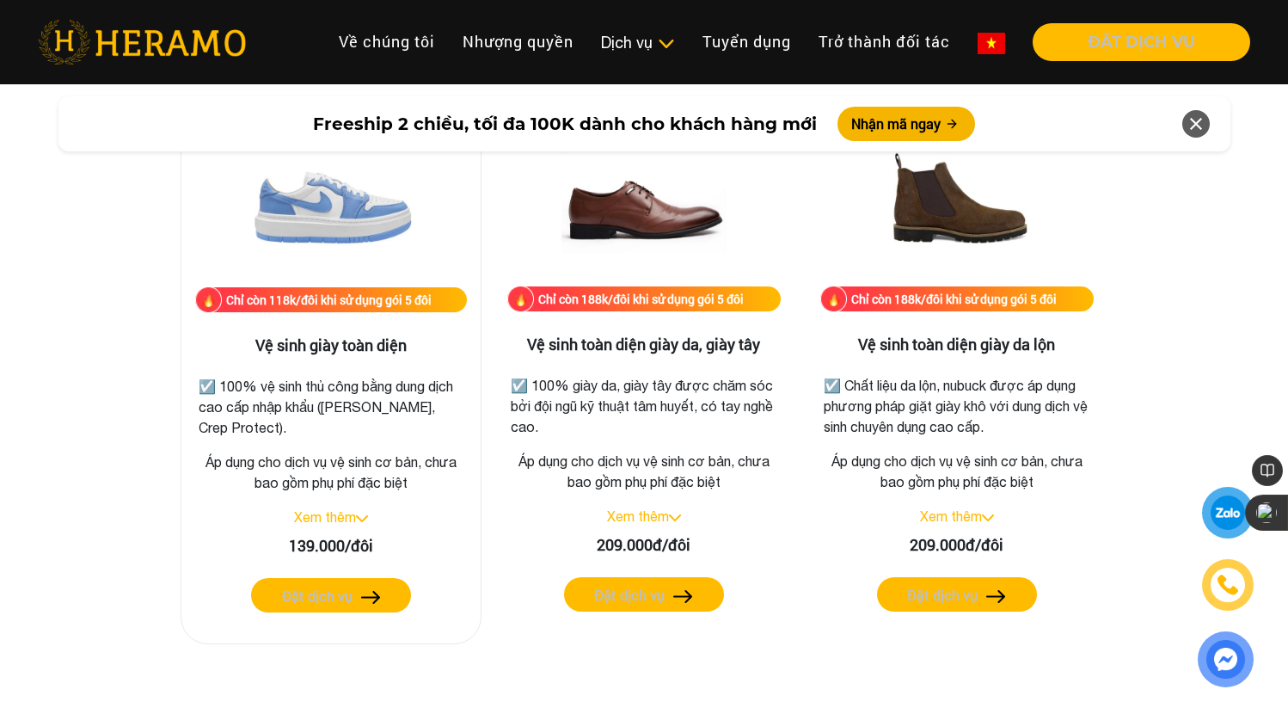
click at [359, 607] on button "Đặt dịch vụ" at bounding box center [331, 595] width 160 height 34
click at [322, 494] on div "Chỉ còn 118k/đôi khi sử dụng gói 5 đôi Vệ sinh giày toàn diện ☑️ 100% vệ sinh t…" at bounding box center [331, 372] width 301 height 543
click at [322, 520] on link "Xem thêm" at bounding box center [325, 516] width 62 height 15
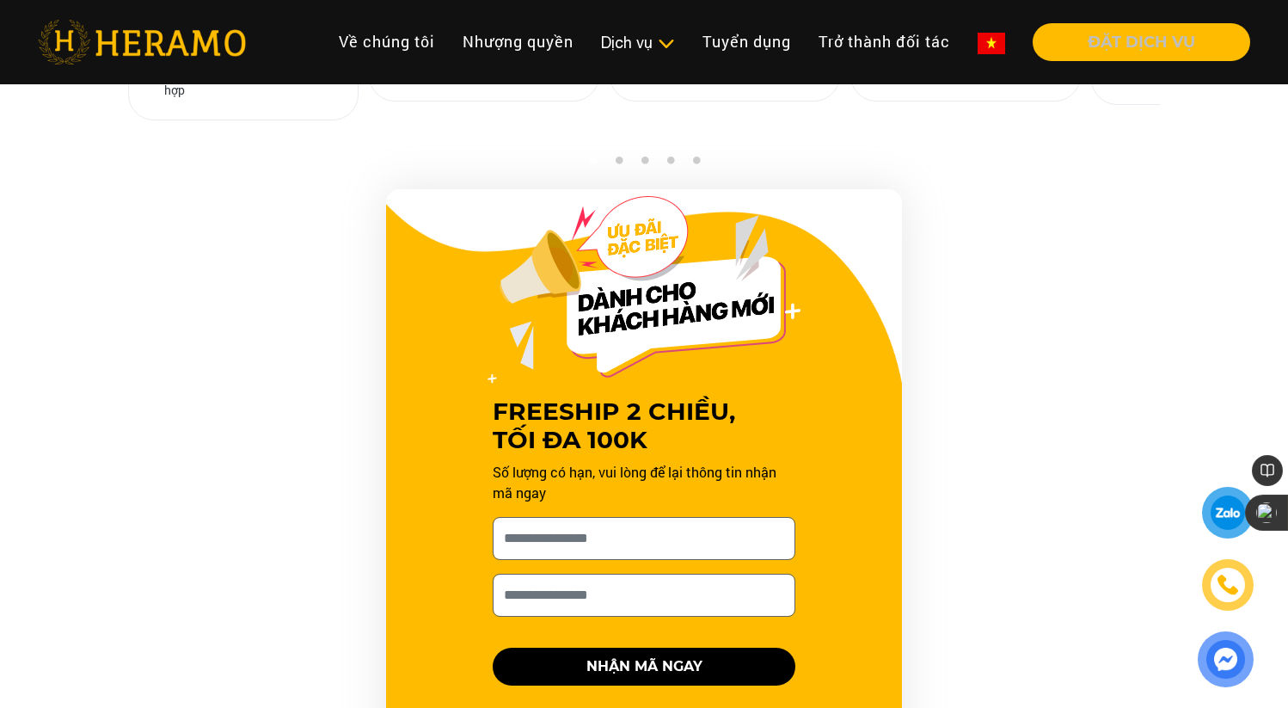
scroll to position [1501, 0]
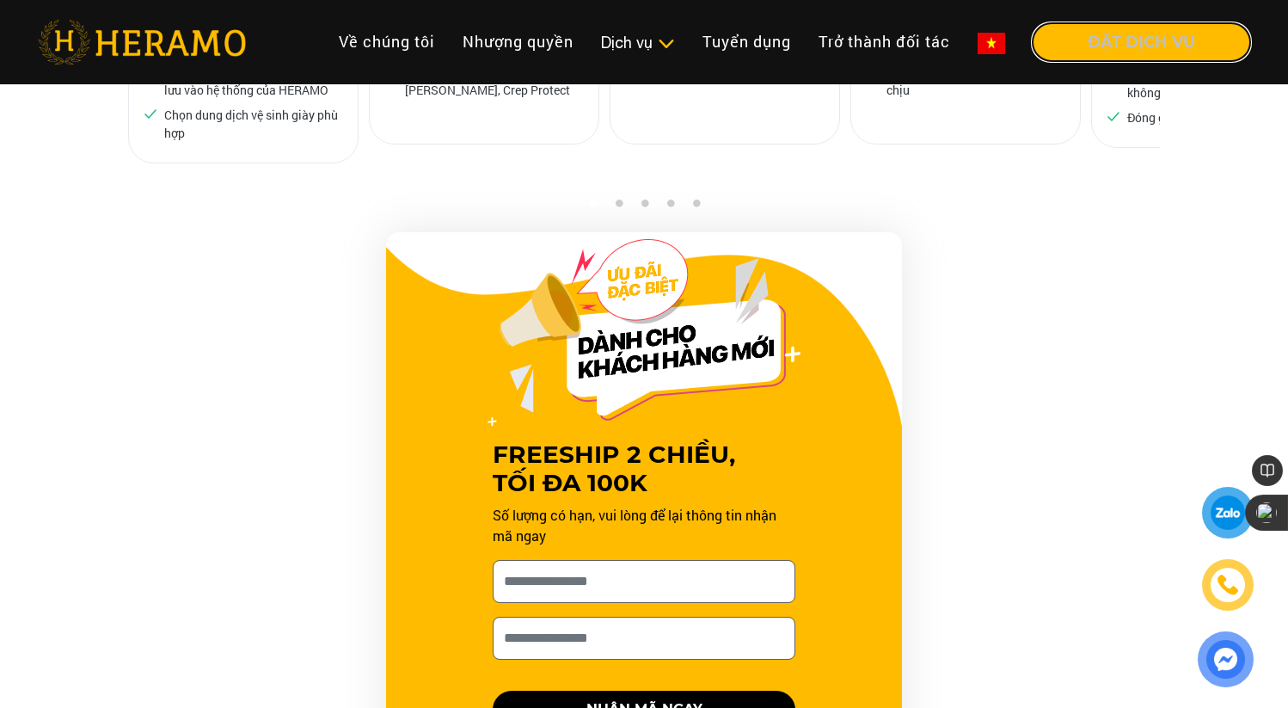
click at [1116, 46] on button "ĐẶT DỊCH VỤ" at bounding box center [1142, 42] width 218 height 38
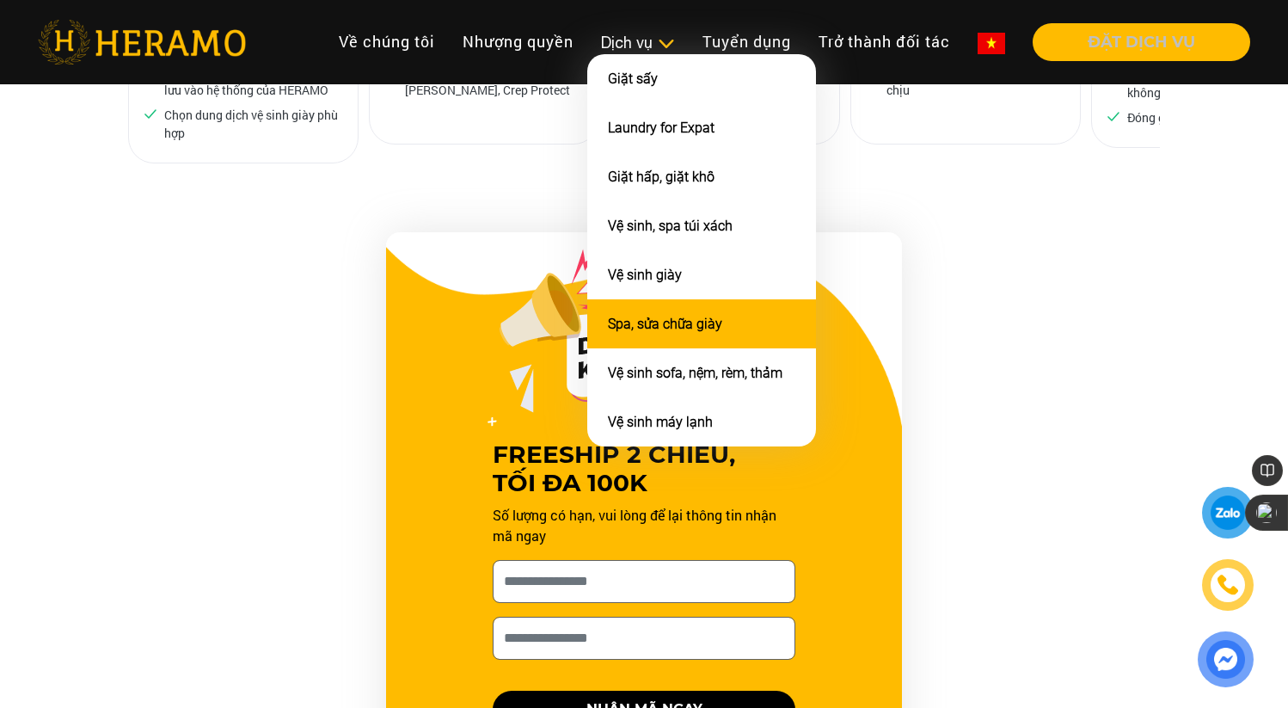
click at [666, 329] on li "Spa, sửa chữa giày" at bounding box center [701, 323] width 229 height 49
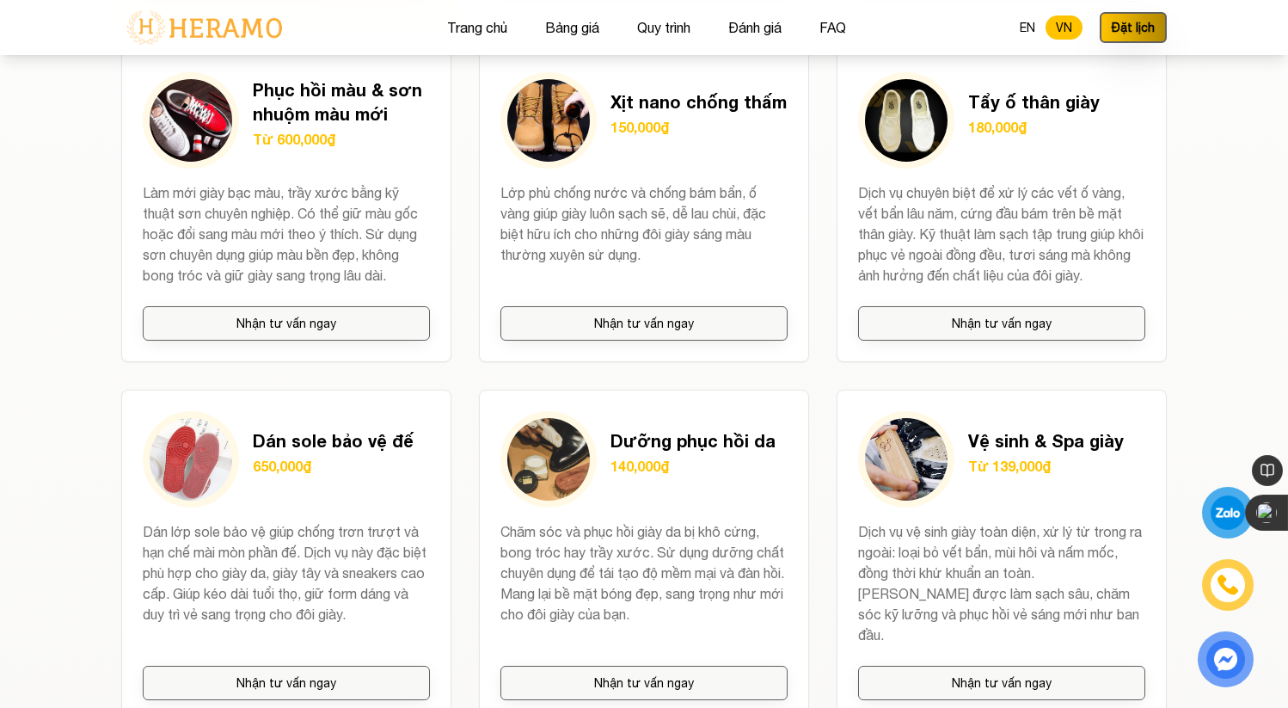
scroll to position [1703, 0]
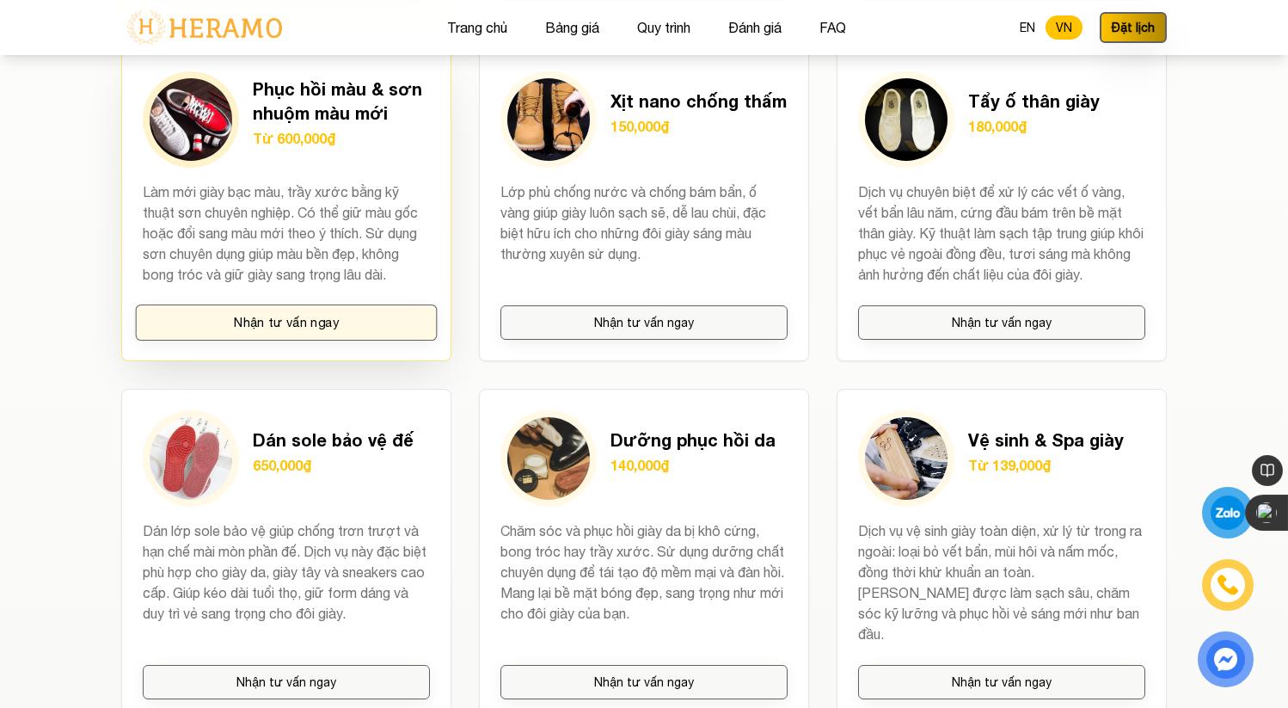
click at [330, 313] on button "Nhận tư vấn ngay" at bounding box center [287, 322] width 302 height 36
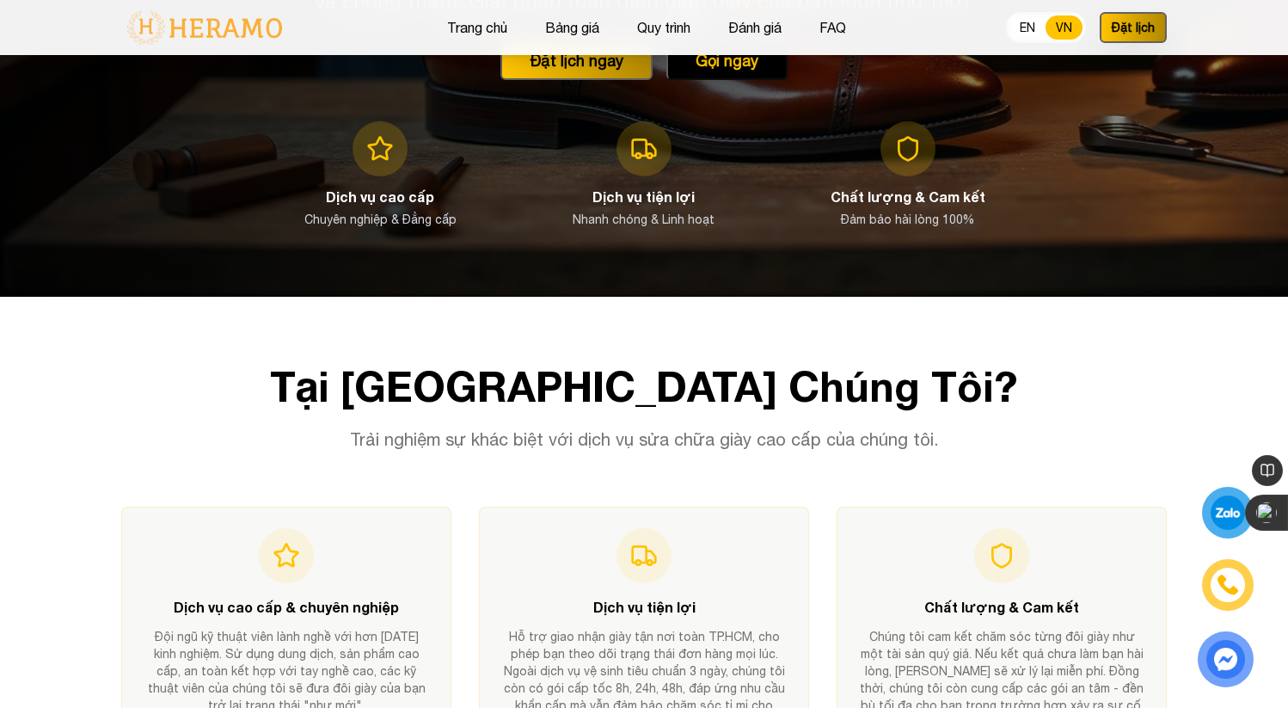
scroll to position [224, 0]
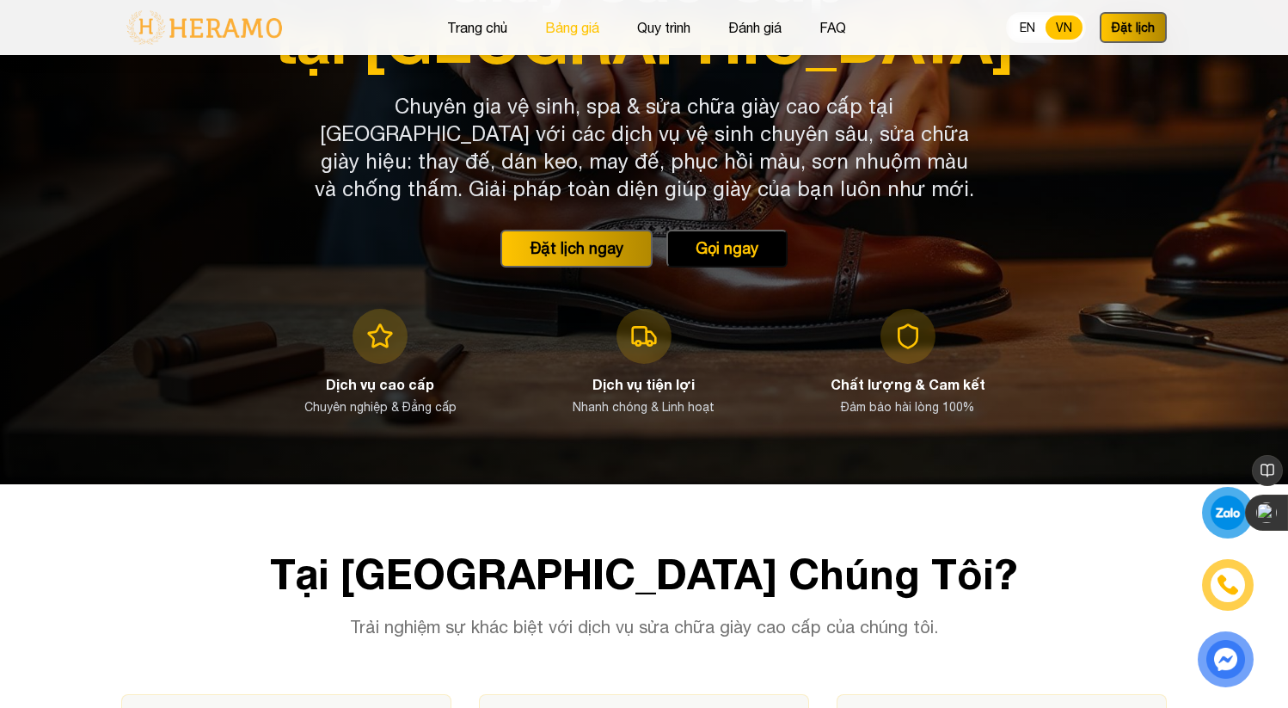
click at [566, 34] on button "Bảng giá" at bounding box center [572, 27] width 64 height 22
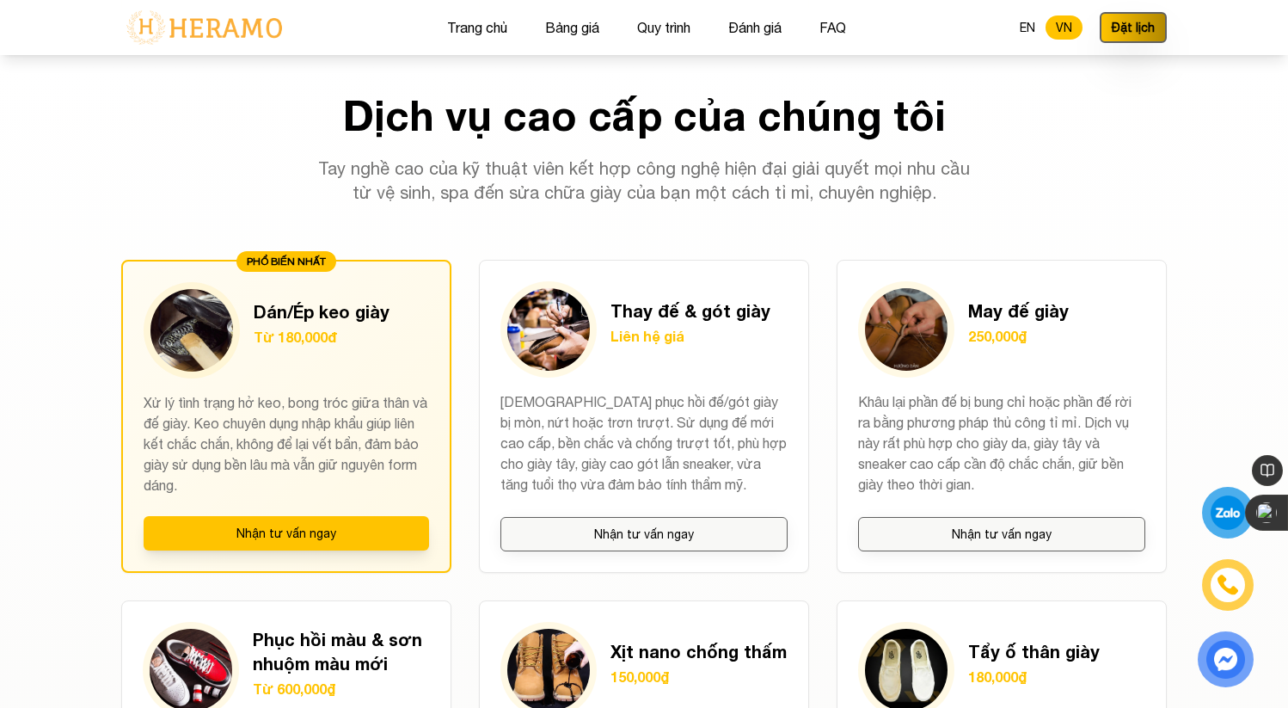
scroll to position [1157, 0]
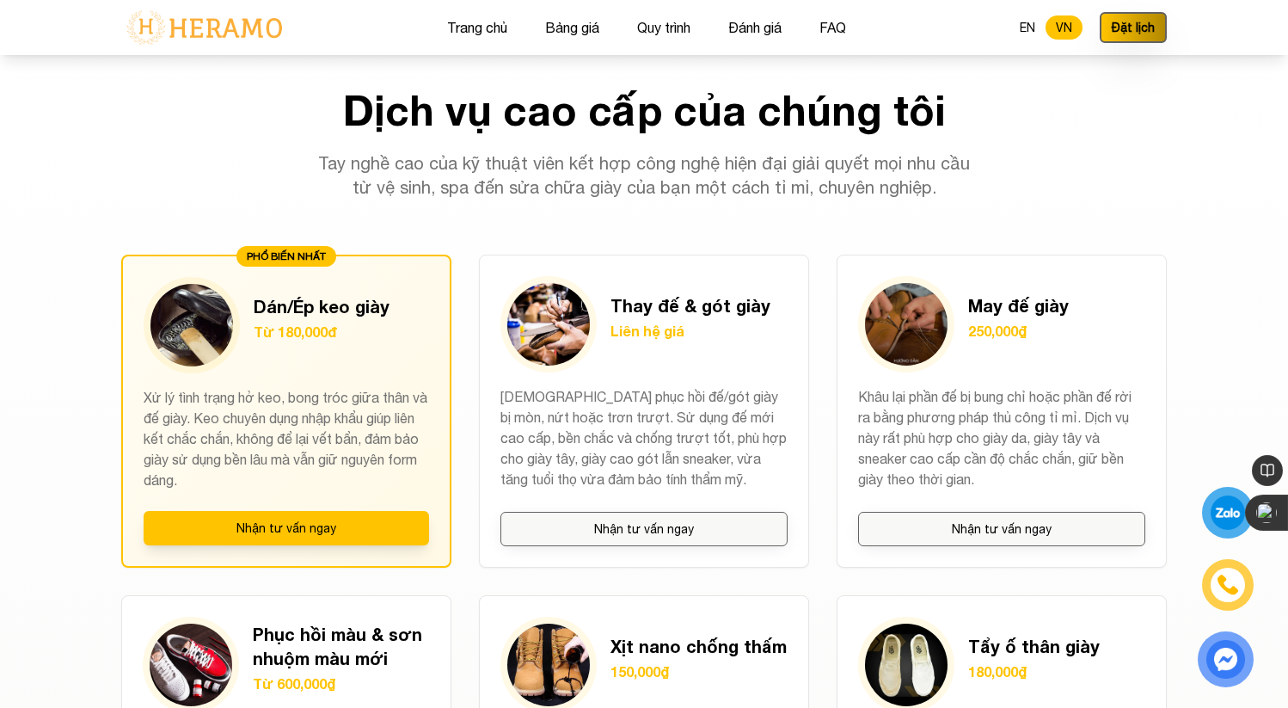
click at [199, 19] on img at bounding box center [204, 27] width 166 height 36
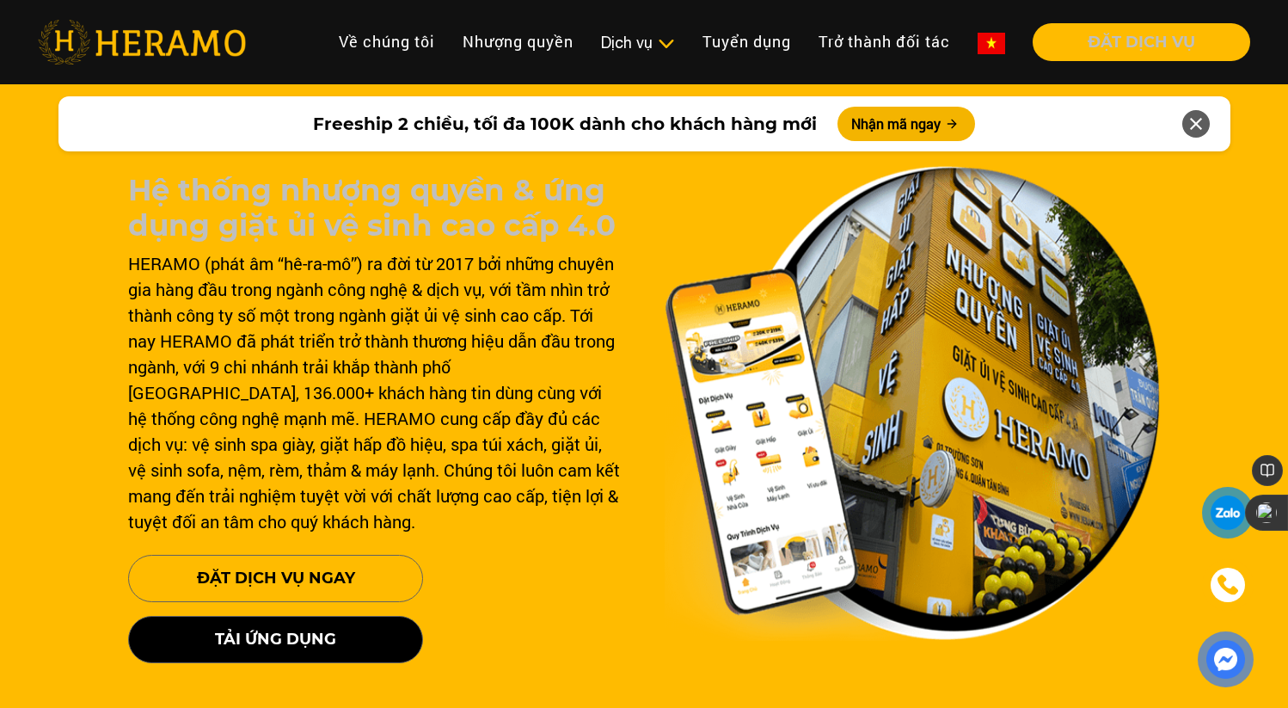
click at [201, 41] on img at bounding box center [142, 42] width 208 height 45
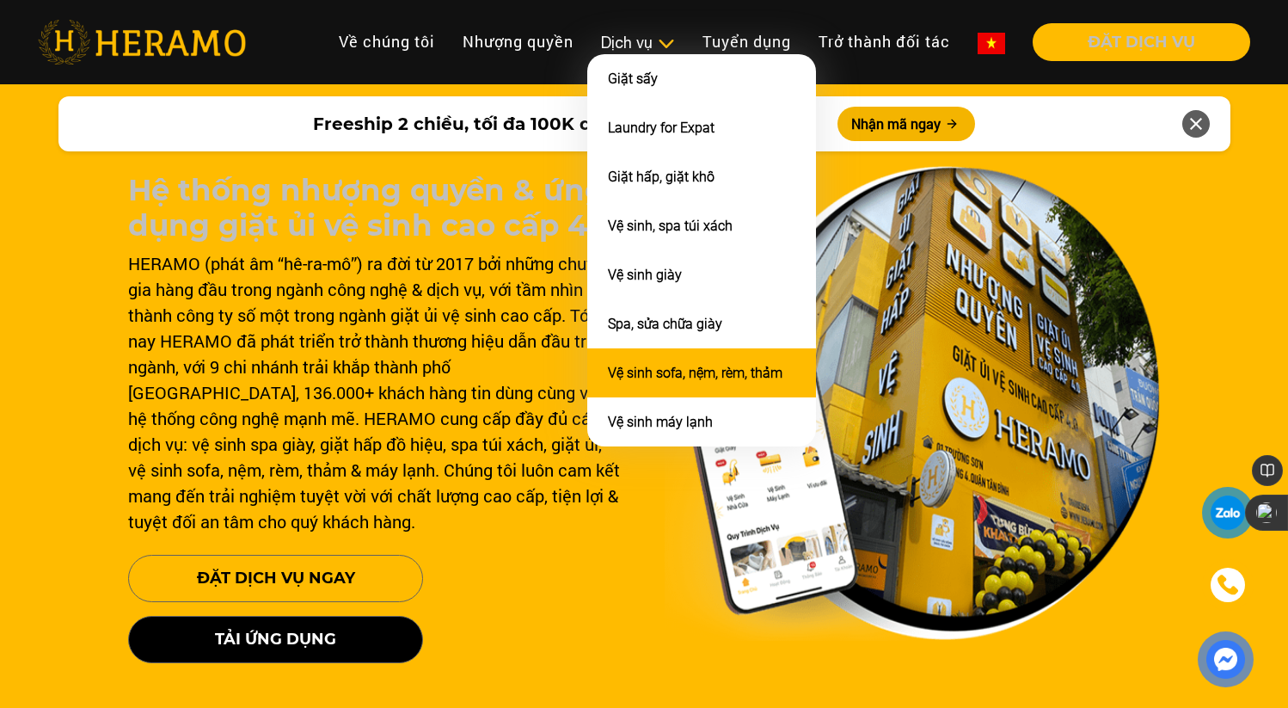
click at [703, 374] on link "Vệ sinh sofa, nệm, rèm, thảm" at bounding box center [695, 373] width 175 height 16
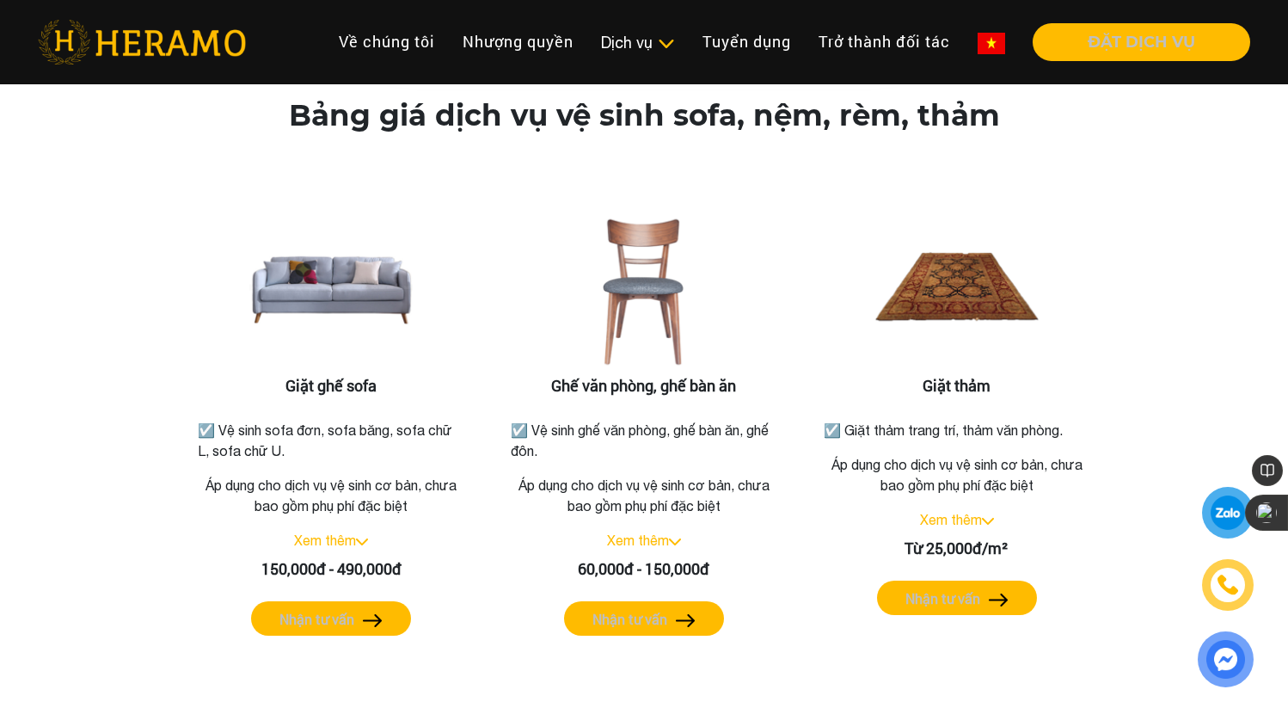
scroll to position [2103, 0]
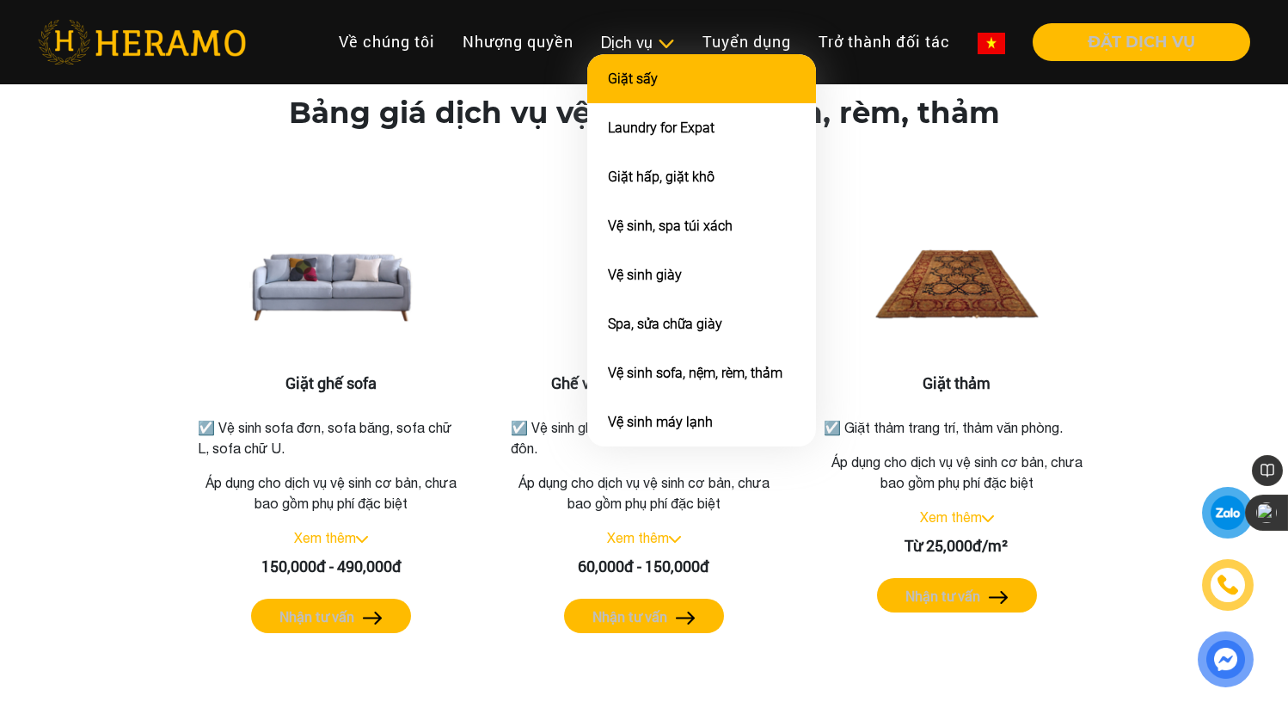
click at [648, 83] on link "Giặt sấy" at bounding box center [633, 79] width 50 height 16
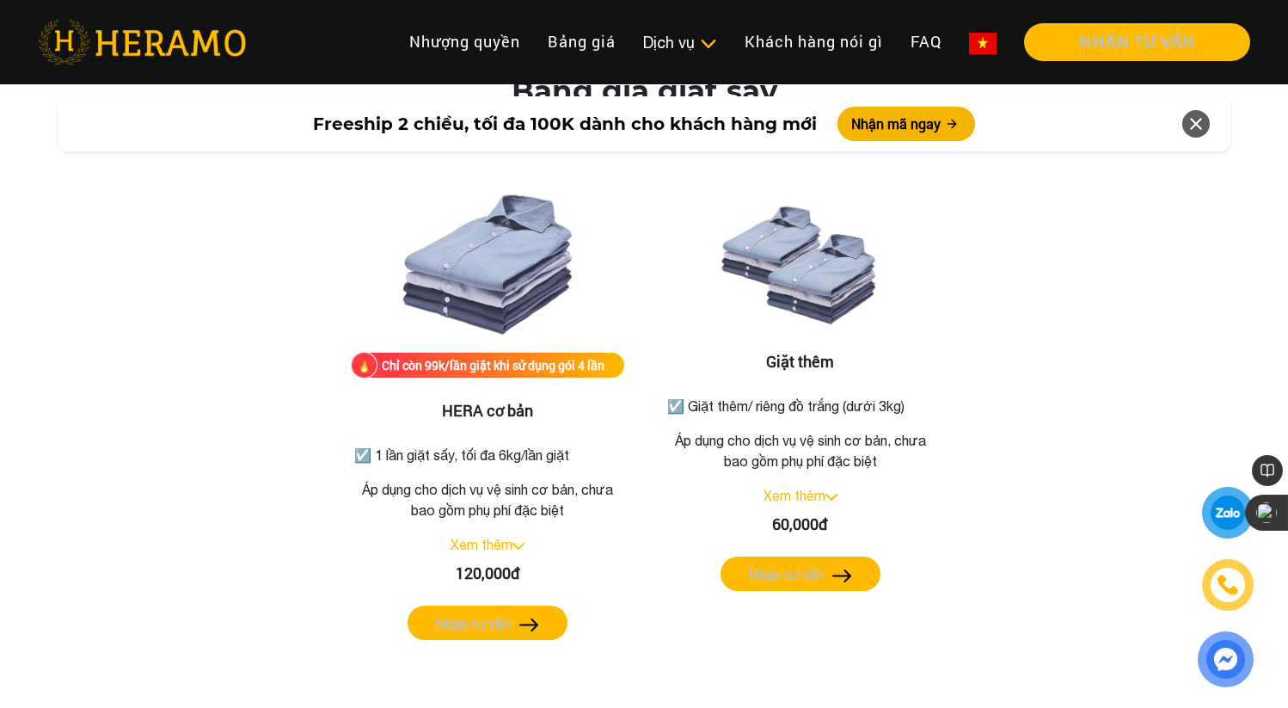
scroll to position [2145, 0]
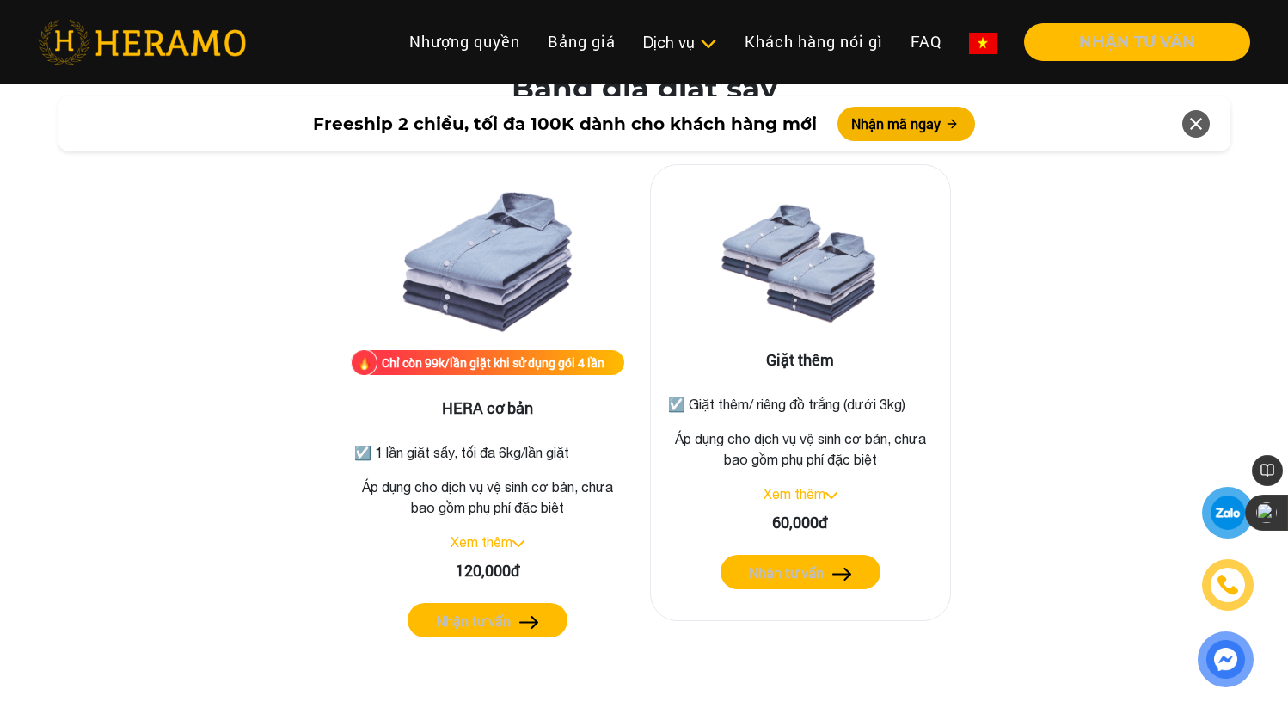
click at [799, 445] on div "Giặt thêm ☑️ Giặt thêm/ riêng đồ trắng (dưới 3kg) Áp dụng cho dịch vụ vệ sinh c…" at bounding box center [800, 392] width 301 height 457
click at [816, 486] on link "Xem thêm" at bounding box center [795, 493] width 62 height 15
click at [792, 562] on label "Nhận tư vấn" at bounding box center [786, 572] width 75 height 21
